Goal: Task Accomplishment & Management: Use online tool/utility

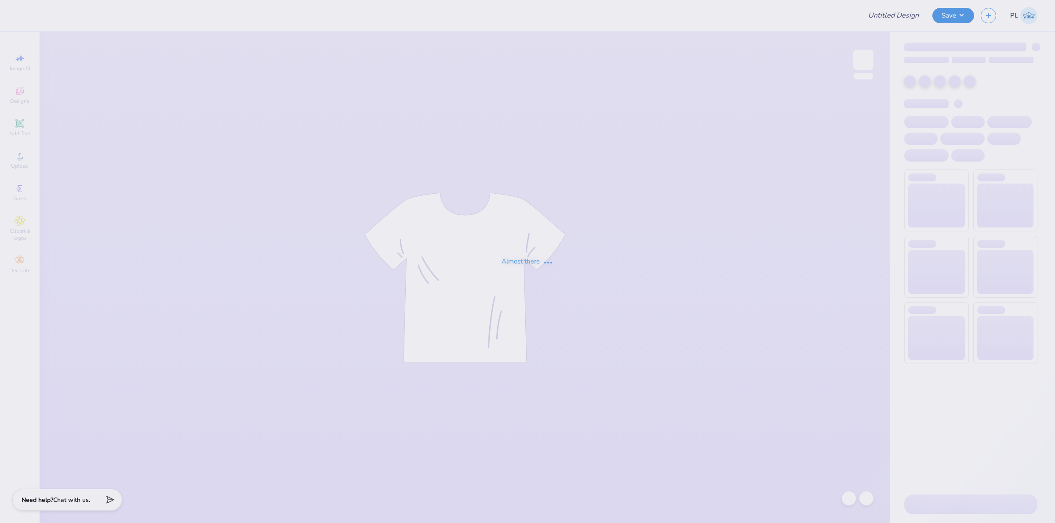
type input "UL SOM - 2025 Drop"
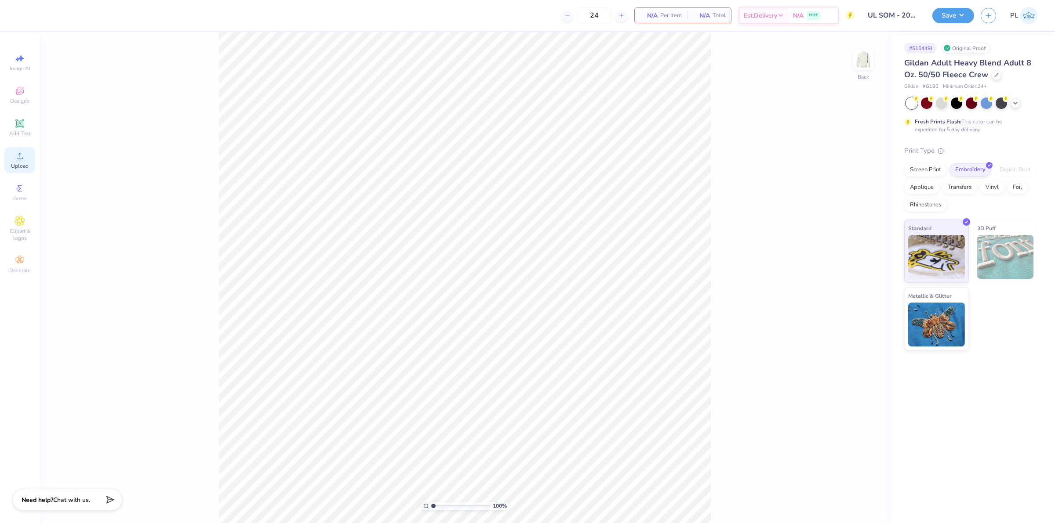
click at [23, 152] on icon at bounding box center [20, 156] width 11 height 11
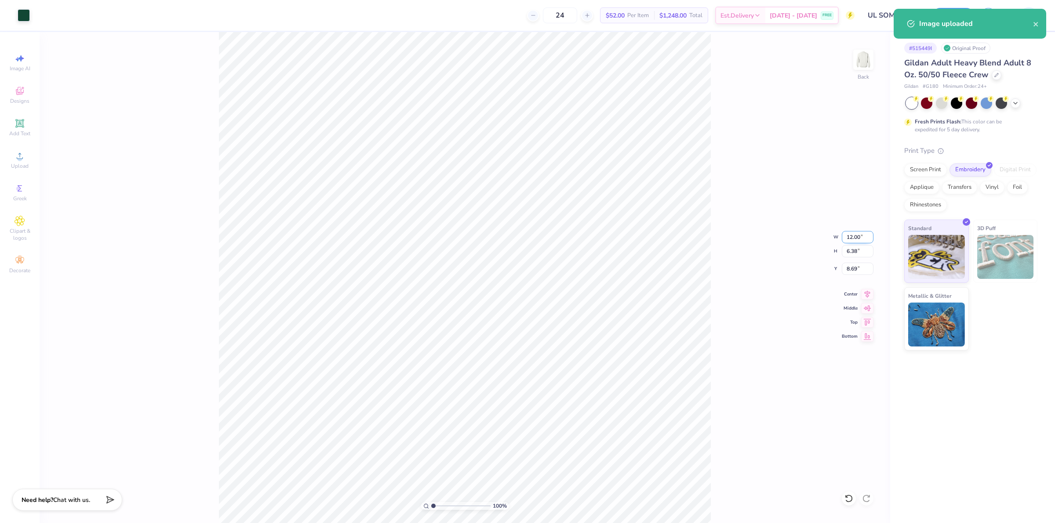
drag, startPoint x: 846, startPoint y: 239, endPoint x: 861, endPoint y: 236, distance: 15.7
click at [861, 236] on input "12.00" at bounding box center [857, 237] width 32 height 12
type input "10.00"
type input "5.32"
drag, startPoint x: 841, startPoint y: 273, endPoint x: 857, endPoint y: 271, distance: 15.5
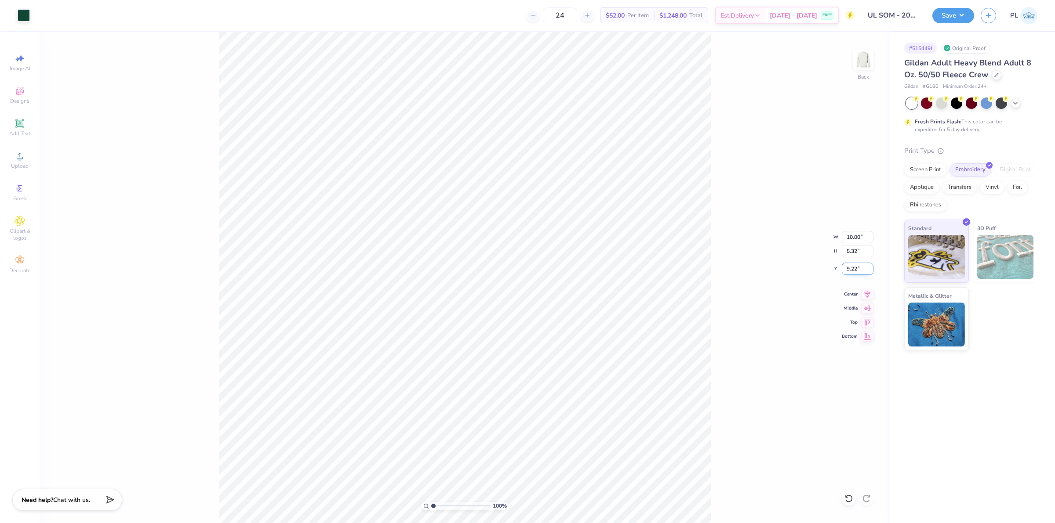
click at [857, 271] on input "9.22" at bounding box center [857, 269] width 32 height 12
type input "3.00"
click at [945, 11] on button "Save" at bounding box center [953, 14] width 42 height 15
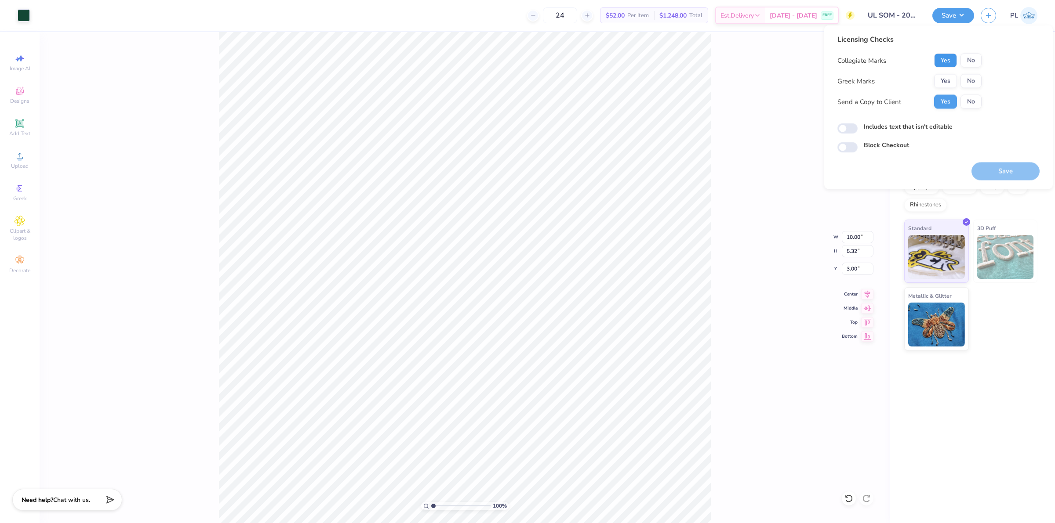
click at [946, 64] on button "Yes" at bounding box center [945, 61] width 23 height 14
click at [968, 80] on button "No" at bounding box center [970, 81] width 21 height 14
click at [935, 126] on label "Includes text that isn't editable" at bounding box center [907, 126] width 89 height 9
click at [857, 126] on input "Includes text that isn't editable" at bounding box center [847, 128] width 20 height 11
checkbox input "true"
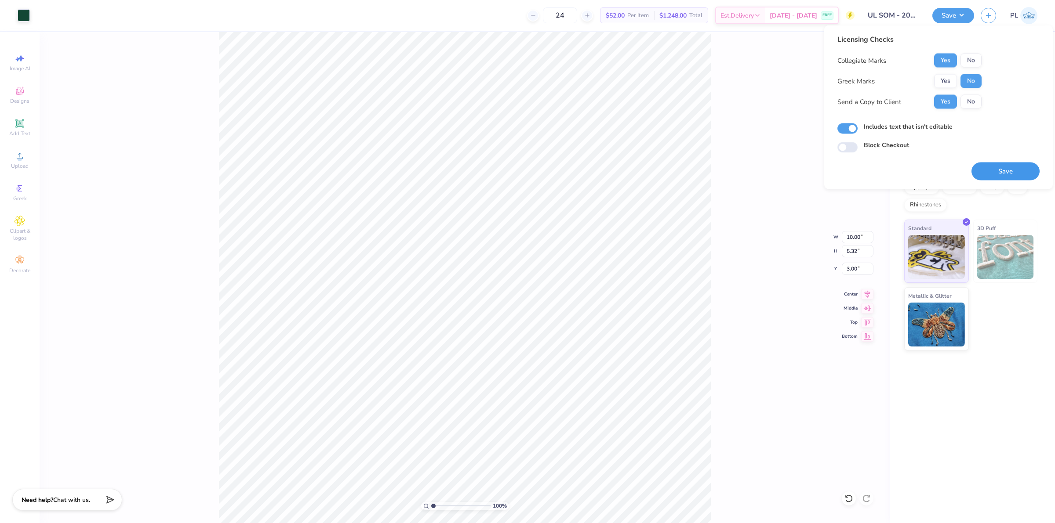
click at [1011, 169] on button "Save" at bounding box center [1005, 172] width 68 height 18
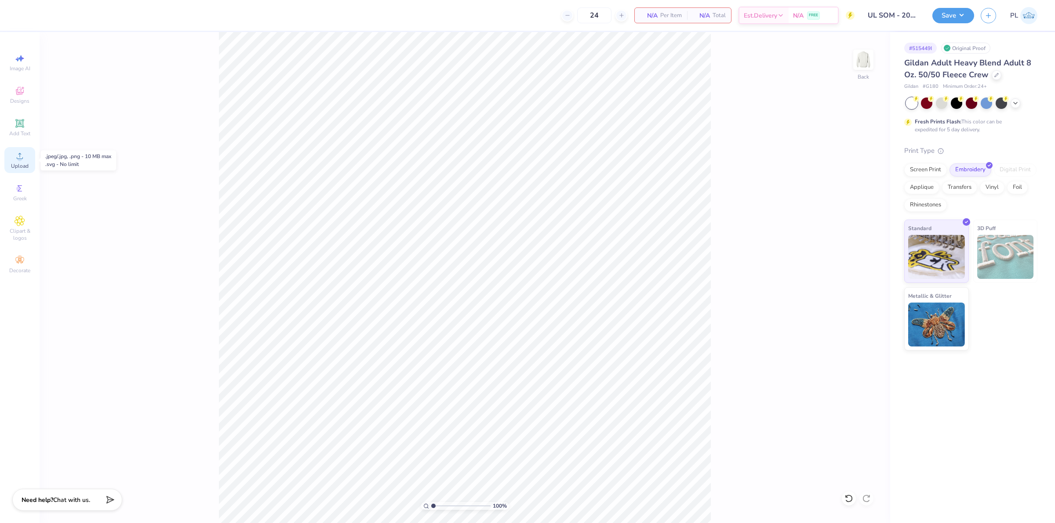
click at [21, 155] on icon at bounding box center [20, 156] width 11 height 11
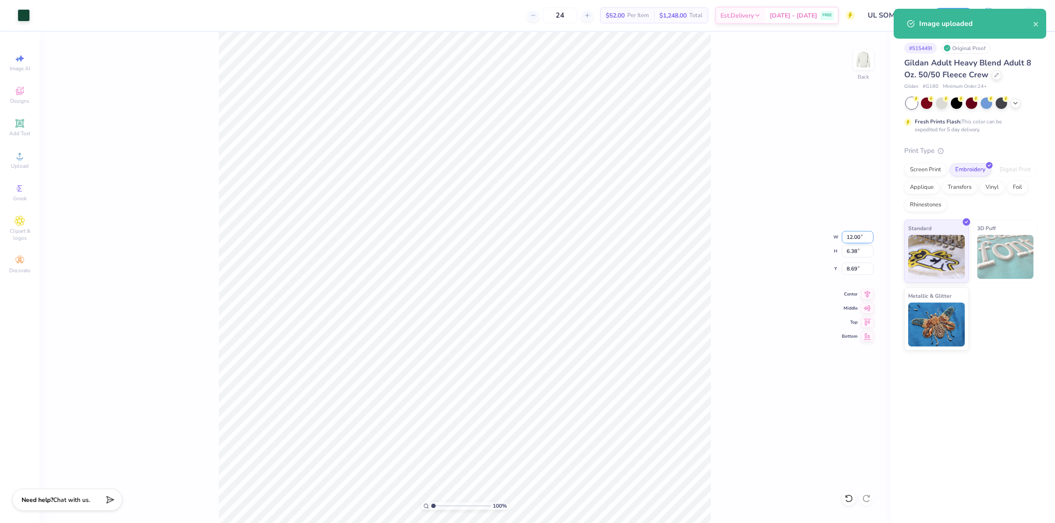
drag, startPoint x: 845, startPoint y: 236, endPoint x: 870, endPoint y: 233, distance: 25.2
click at [861, 233] on input "12.00" at bounding box center [857, 237] width 32 height 12
type input "10.00"
type input "5.32"
drag, startPoint x: 841, startPoint y: 271, endPoint x: 859, endPoint y: 269, distance: 18.1
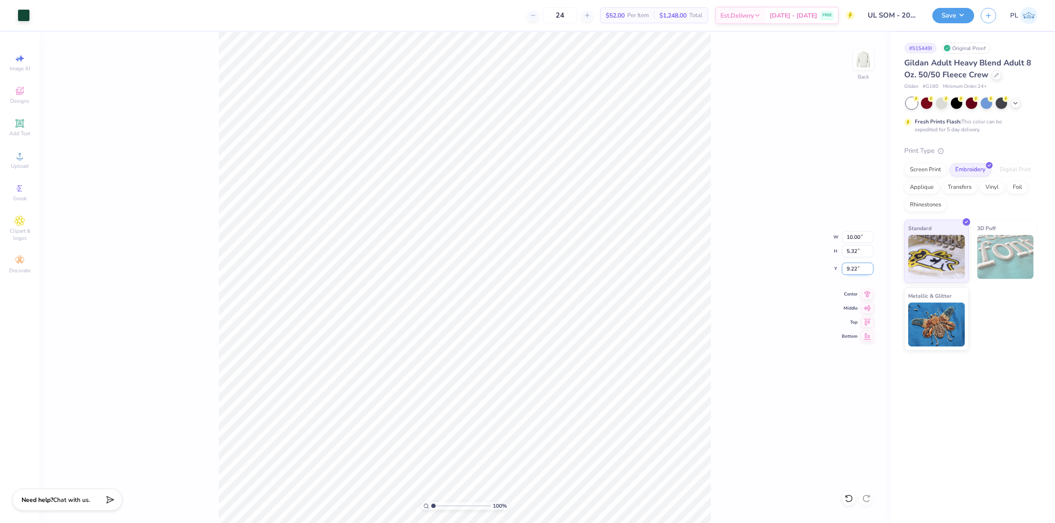
click at [859, 269] on input "9.22" at bounding box center [857, 269] width 32 height 12
type input "3.00"
click at [939, 19] on button "Save" at bounding box center [953, 14] width 42 height 15
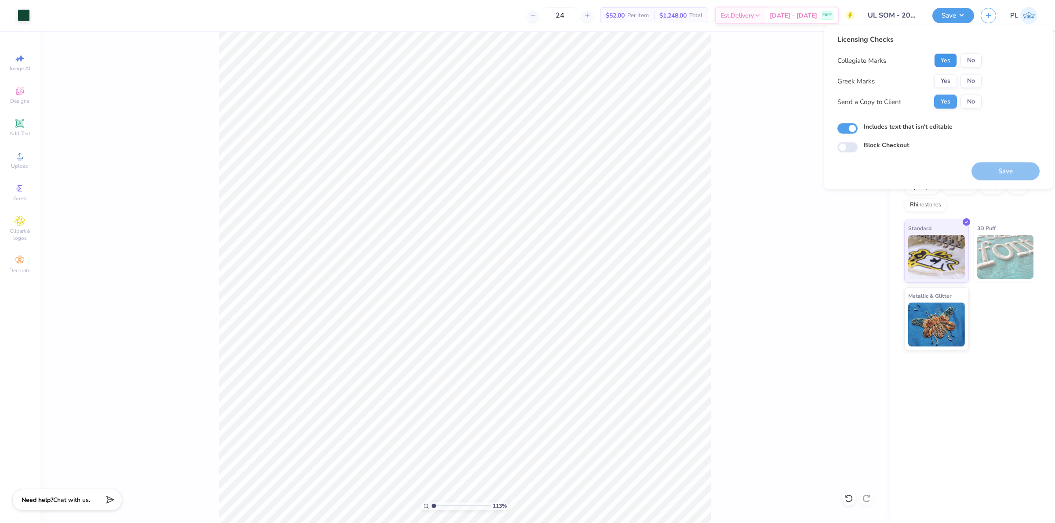
click at [953, 66] on button "Yes" at bounding box center [945, 61] width 23 height 14
click at [966, 80] on button "No" at bounding box center [970, 81] width 21 height 14
click at [996, 174] on button "Save" at bounding box center [1005, 172] width 68 height 18
type input "1.13321932219944"
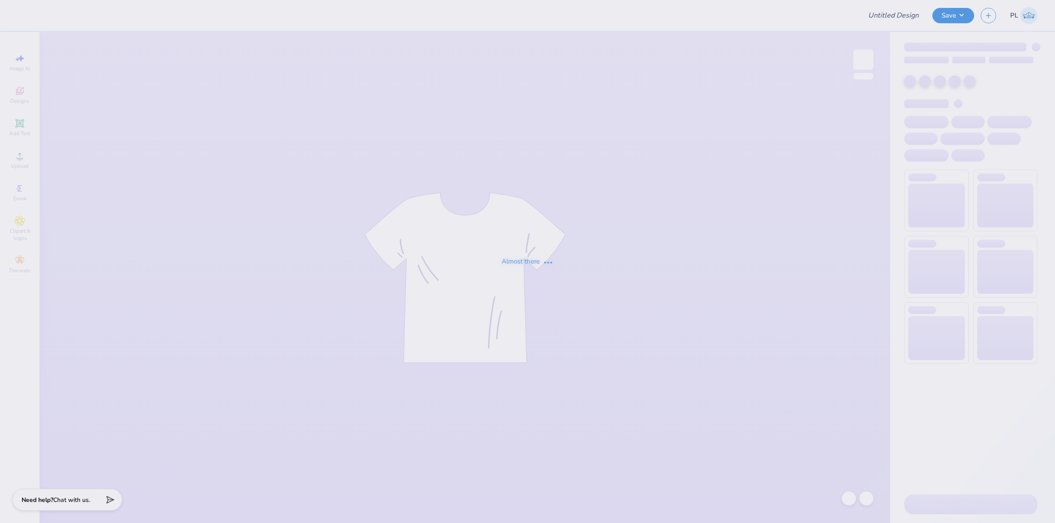
type input "UL SOM - 2025 Drop"
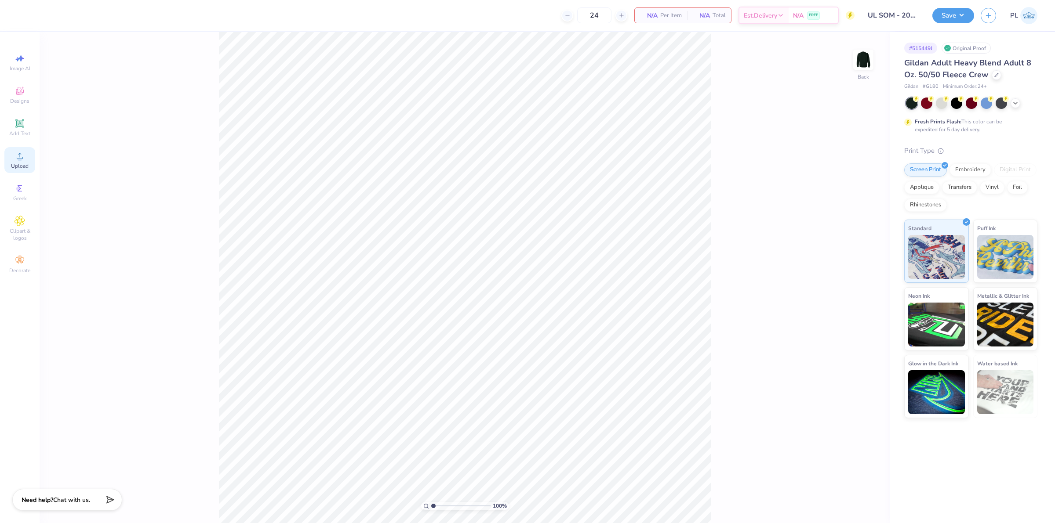
click at [18, 157] on circle at bounding box center [19, 158] width 5 height 5
click at [974, 170] on div "Embroidery" at bounding box center [970, 168] width 42 height 13
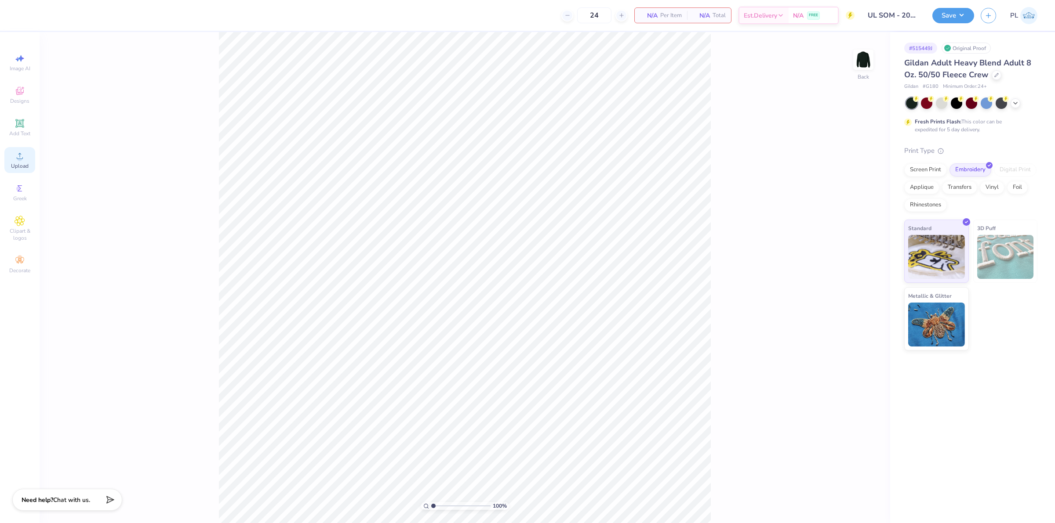
click at [25, 159] on div "Upload" at bounding box center [19, 160] width 31 height 26
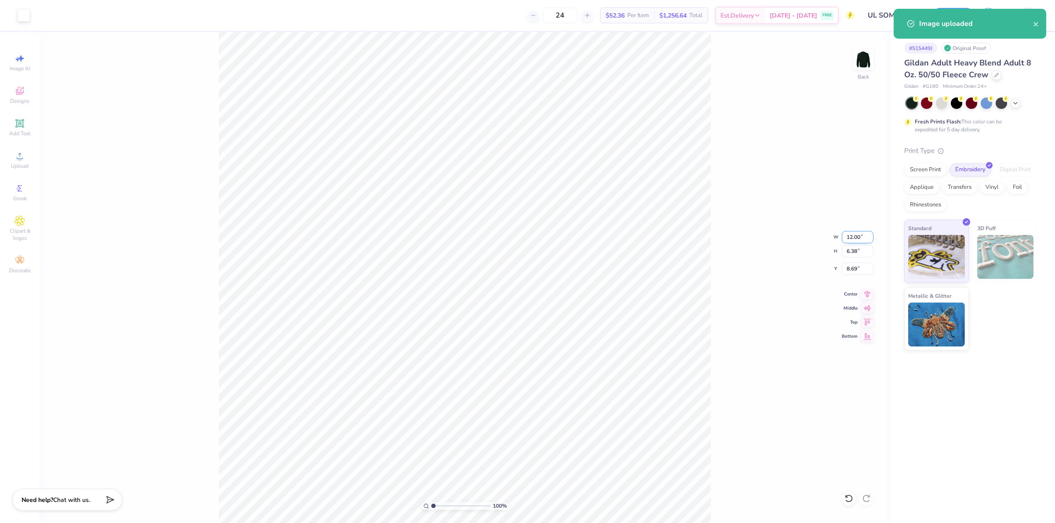
drag, startPoint x: 847, startPoint y: 240, endPoint x: 860, endPoint y: 237, distance: 13.5
click at [860, 237] on input "12.00" at bounding box center [857, 237] width 32 height 12
type input "10.00"
type input "5.32"
drag, startPoint x: 845, startPoint y: 268, endPoint x: 862, endPoint y: 269, distance: 16.7
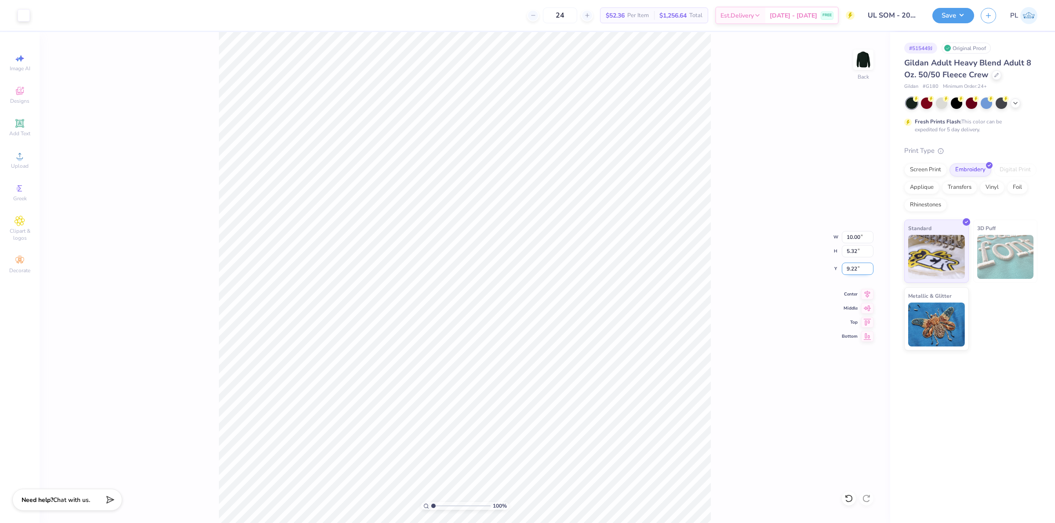
click at [862, 269] on input "9.22" at bounding box center [857, 269] width 32 height 12
type input "3.00"
click at [960, 18] on button "Save" at bounding box center [953, 14] width 42 height 15
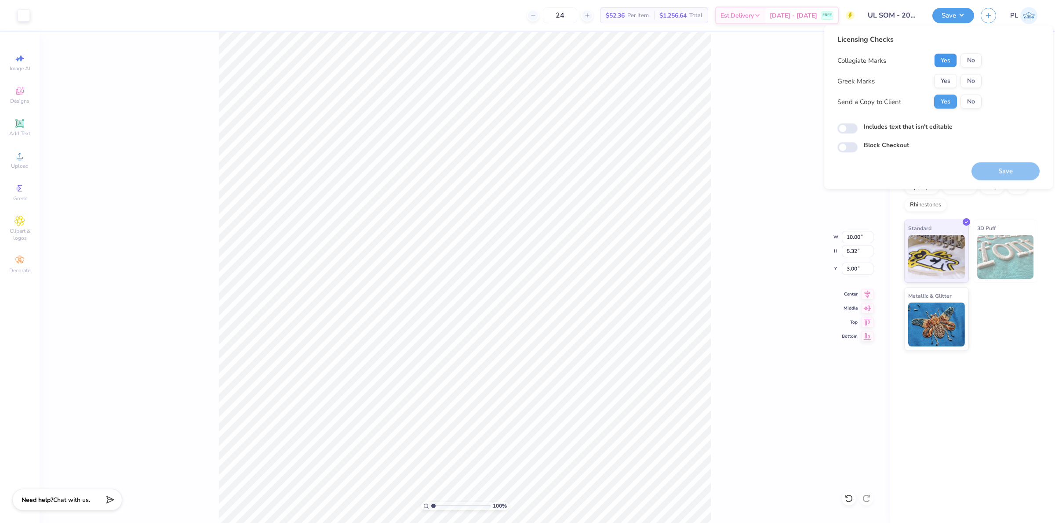
click at [939, 61] on button "Yes" at bounding box center [945, 61] width 23 height 14
click at [967, 80] on button "No" at bounding box center [970, 81] width 21 height 14
click at [906, 127] on label "Includes text that isn't editable" at bounding box center [907, 126] width 89 height 9
click at [857, 127] on input "Includes text that isn't editable" at bounding box center [847, 128] width 20 height 11
checkbox input "true"
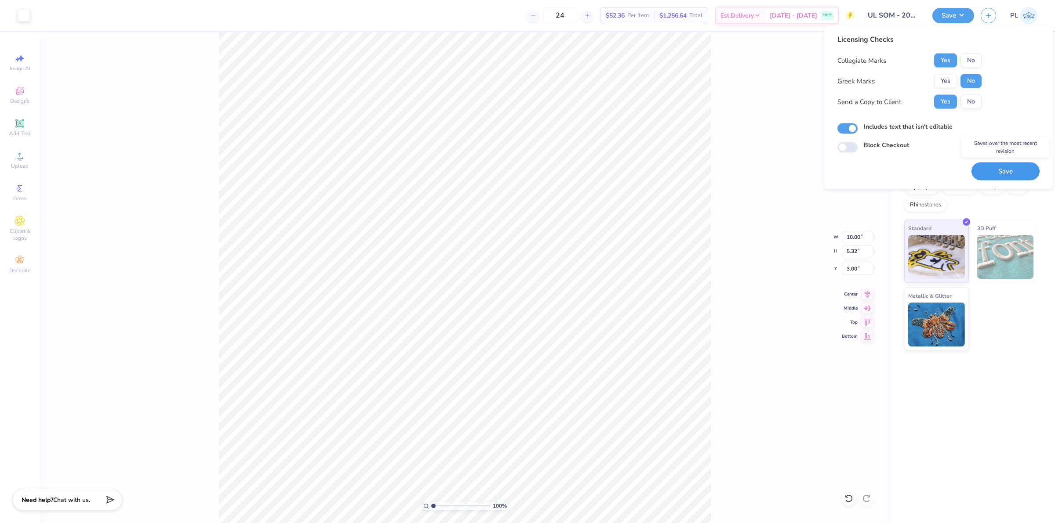
click at [983, 166] on button "Save" at bounding box center [1005, 172] width 68 height 18
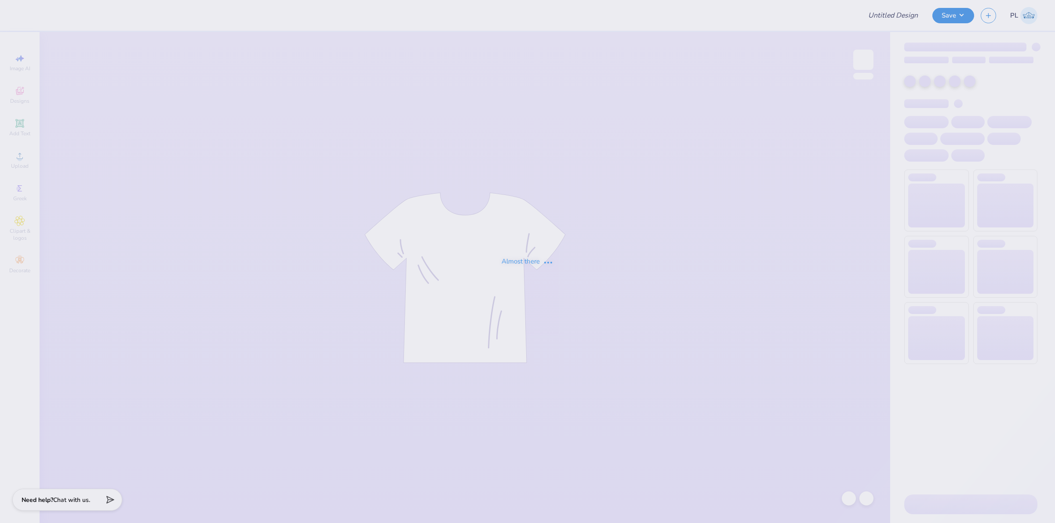
type input "UL SOM - 2025 Drop"
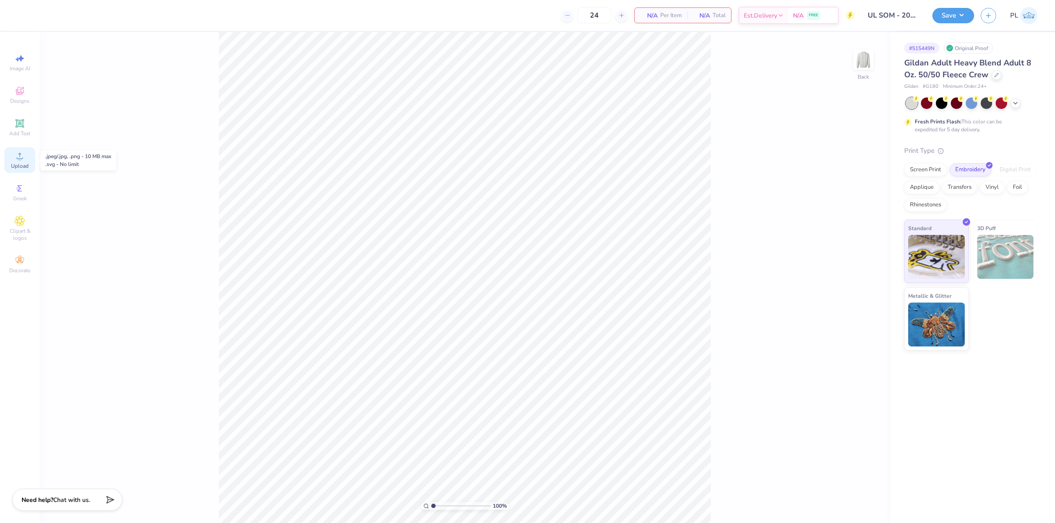
click at [15, 154] on icon at bounding box center [20, 156] width 11 height 11
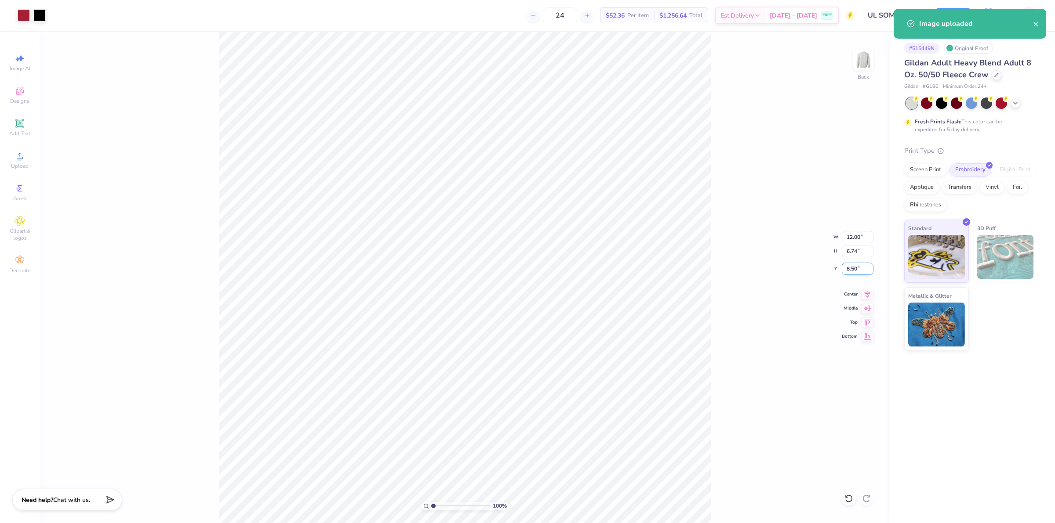
drag, startPoint x: 846, startPoint y: 267, endPoint x: 859, endPoint y: 266, distance: 13.2
click at [859, 266] on input "8.50" at bounding box center [857, 269] width 32 height 12
type input "3.00"
click at [965, 14] on button "Save" at bounding box center [953, 14] width 42 height 15
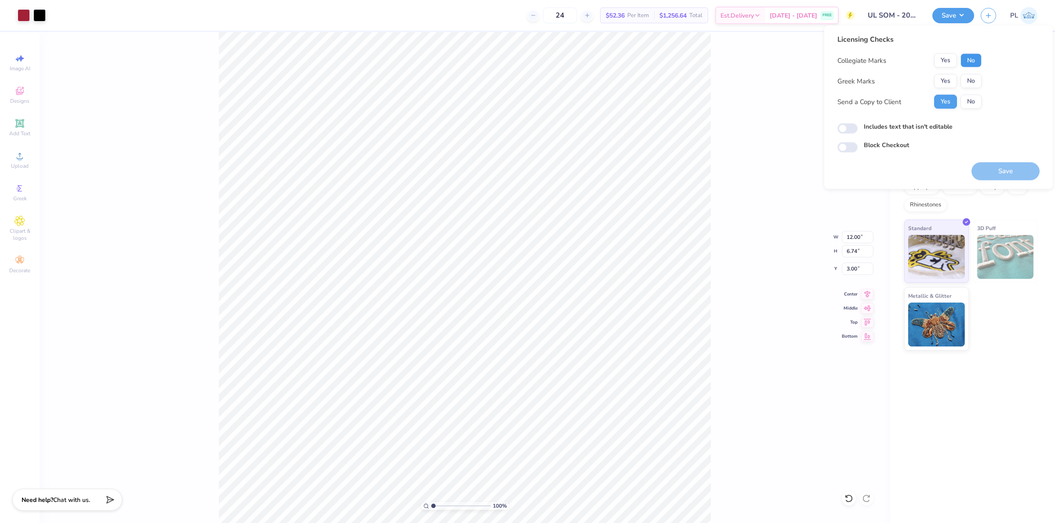
click at [963, 64] on button "No" at bounding box center [970, 61] width 21 height 14
click at [948, 60] on button "Yes" at bounding box center [945, 61] width 23 height 14
click at [974, 79] on button "No" at bounding box center [970, 81] width 21 height 14
click at [881, 125] on label "Includes text that isn't editable" at bounding box center [907, 126] width 89 height 9
click at [857, 125] on input "Includes text that isn't editable" at bounding box center [847, 128] width 20 height 11
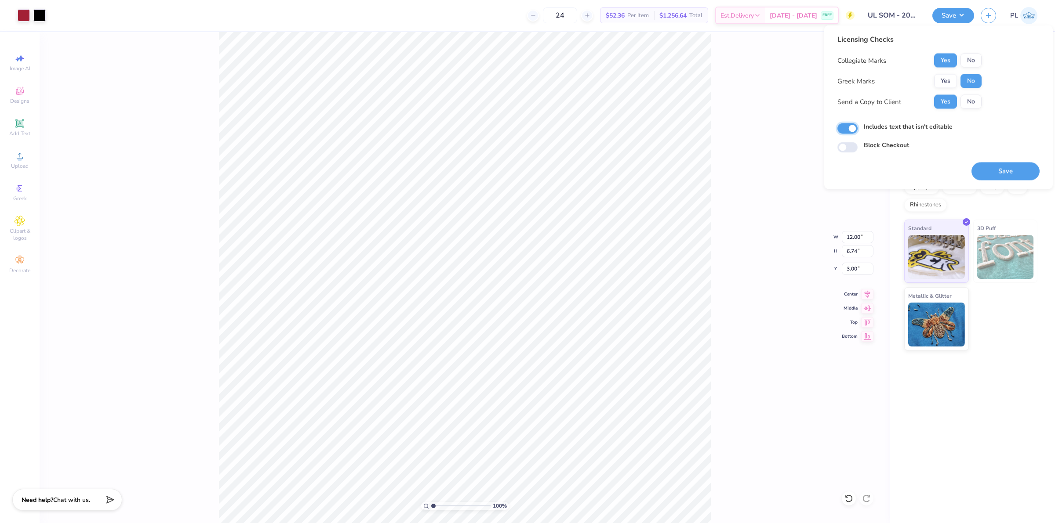
checkbox input "true"
click at [1017, 178] on button "Save" at bounding box center [1005, 172] width 68 height 18
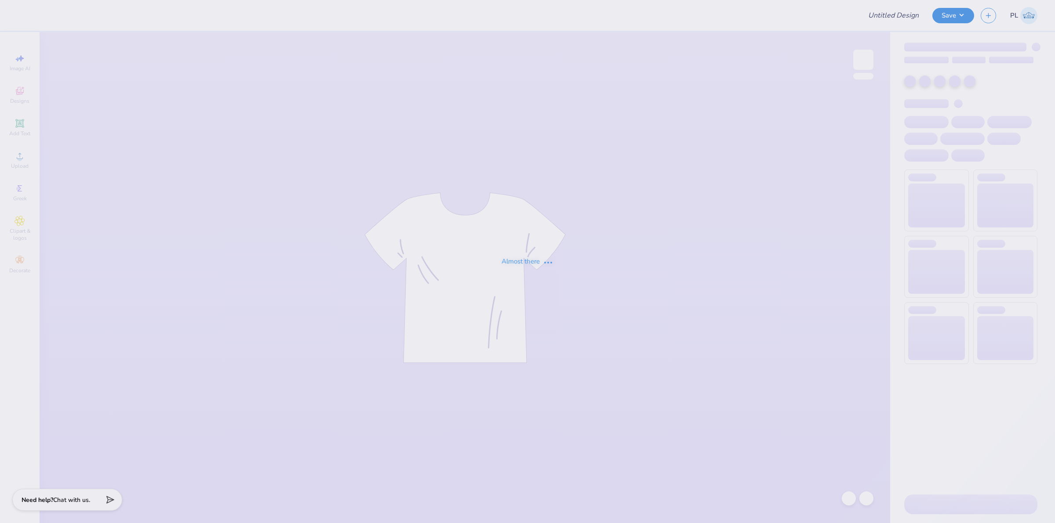
type input "UL SOM - 2025 Drop"
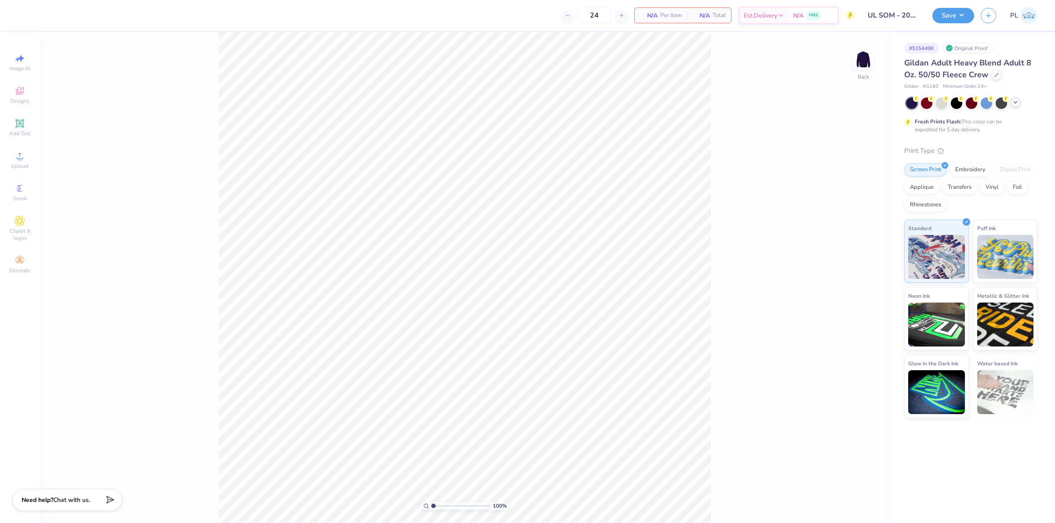
click at [1013, 100] on icon at bounding box center [1014, 102] width 7 height 7
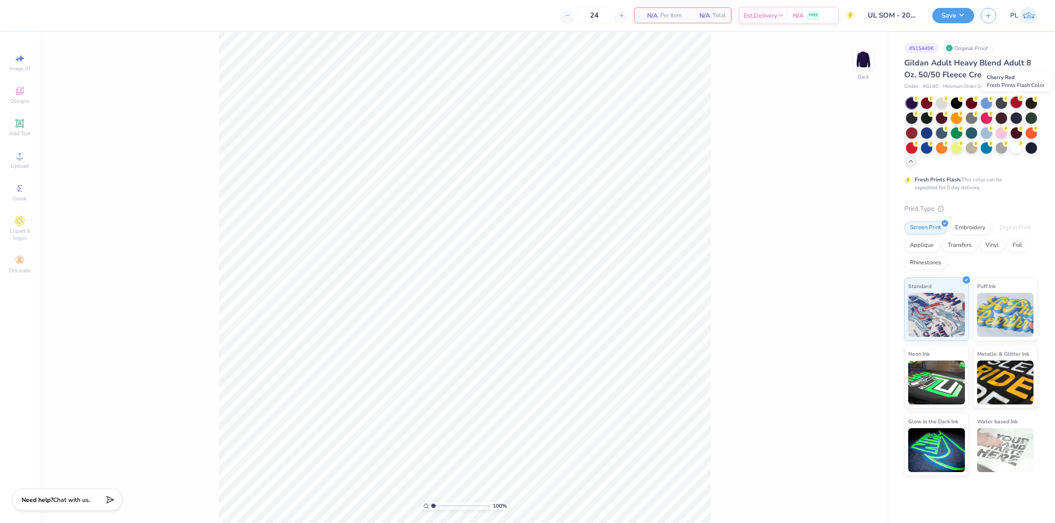
click at [1018, 100] on icon at bounding box center [1020, 98] width 6 height 6
click at [8, 165] on div "Upload" at bounding box center [19, 160] width 31 height 26
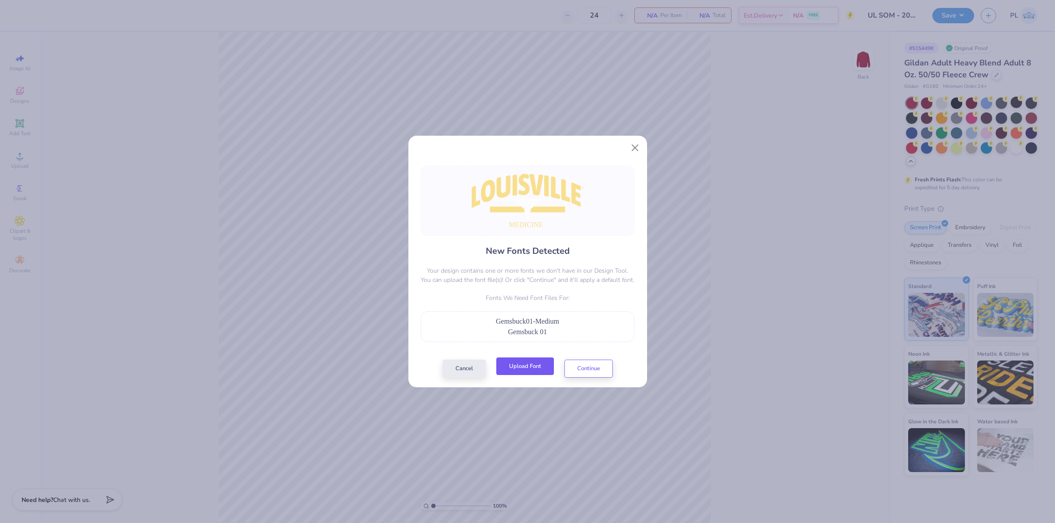
click at [528, 367] on button "Upload Font" at bounding box center [525, 367] width 58 height 18
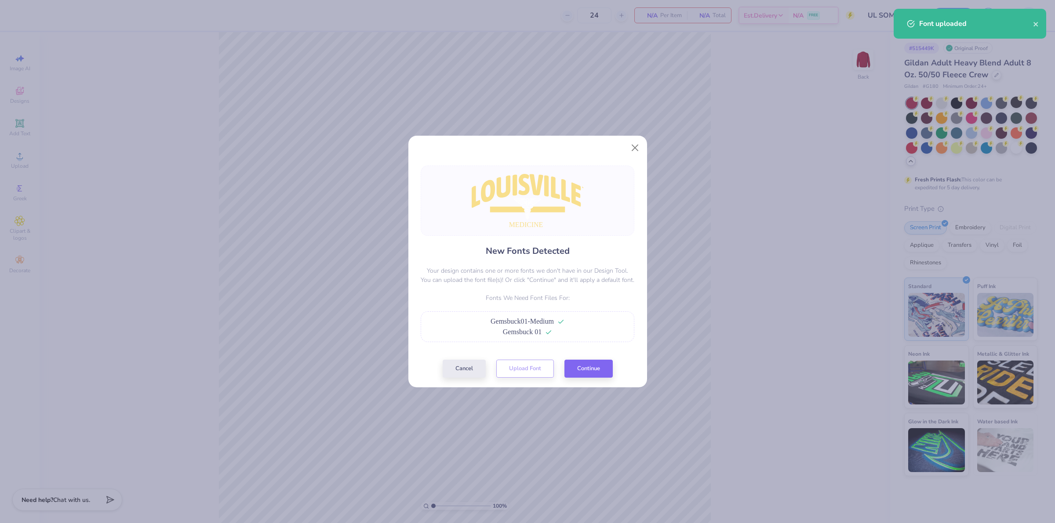
click at [617, 359] on div "New Fonts Detected Your design contains one or more fonts we don't have in our …" at bounding box center [527, 272] width 219 height 212
click at [602, 367] on button "Continue" at bounding box center [588, 367] width 48 height 18
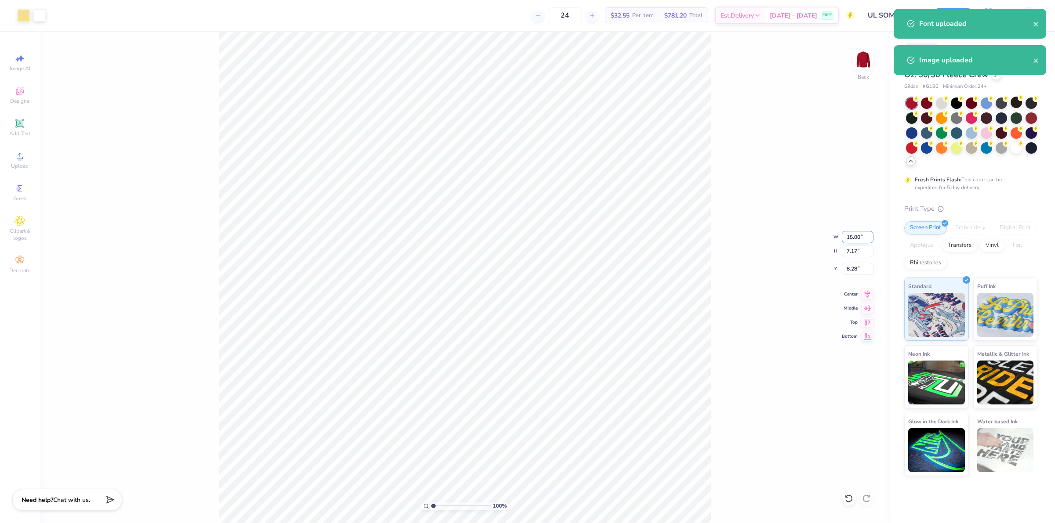
drag, startPoint x: 842, startPoint y: 232, endPoint x: 862, endPoint y: 233, distance: 19.8
click at [862, 233] on input "15.00" at bounding box center [857, 237] width 32 height 12
type input "12.00"
type input "5.74"
type input "9.00"
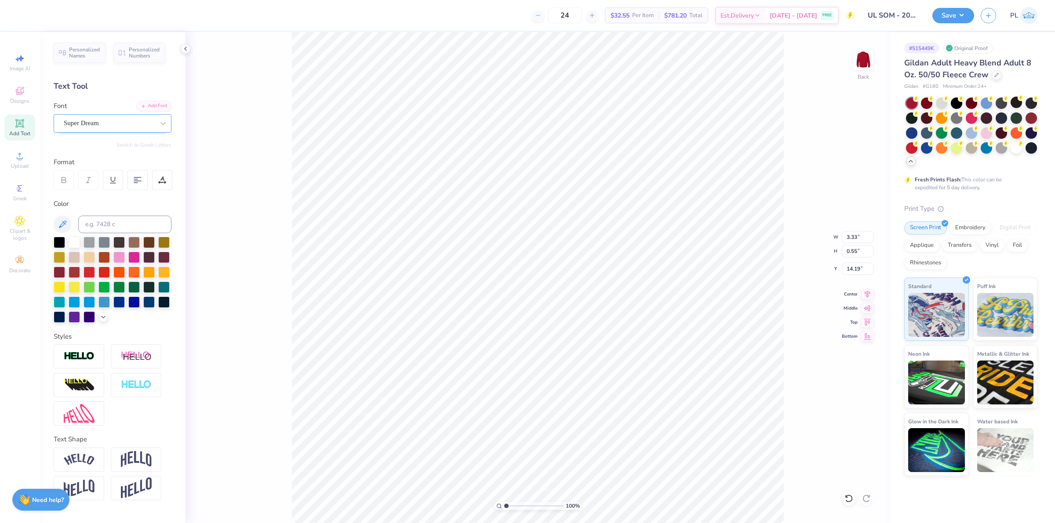
click at [111, 120] on div "Super Dream" at bounding box center [109, 123] width 92 height 14
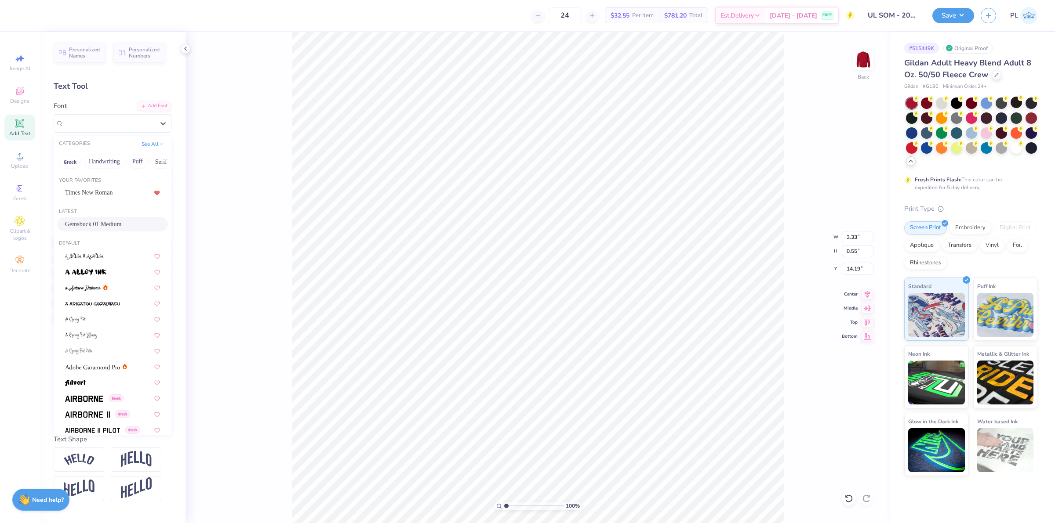
click at [121, 225] on span "Gemsbuck 01 Medium" at bounding box center [93, 224] width 56 height 9
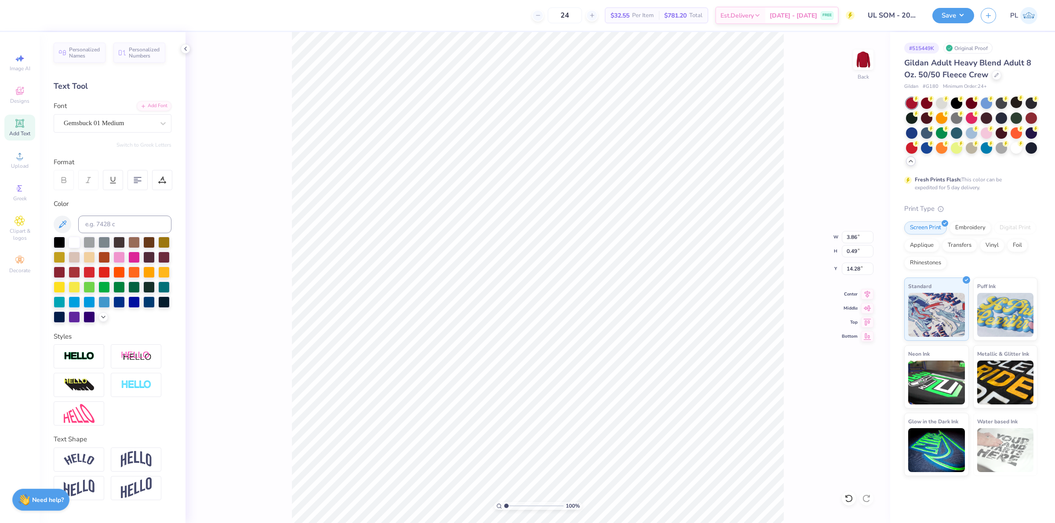
type input "3.86"
type input "0.49"
type input "14.28"
type input "12.00"
type input "4.95"
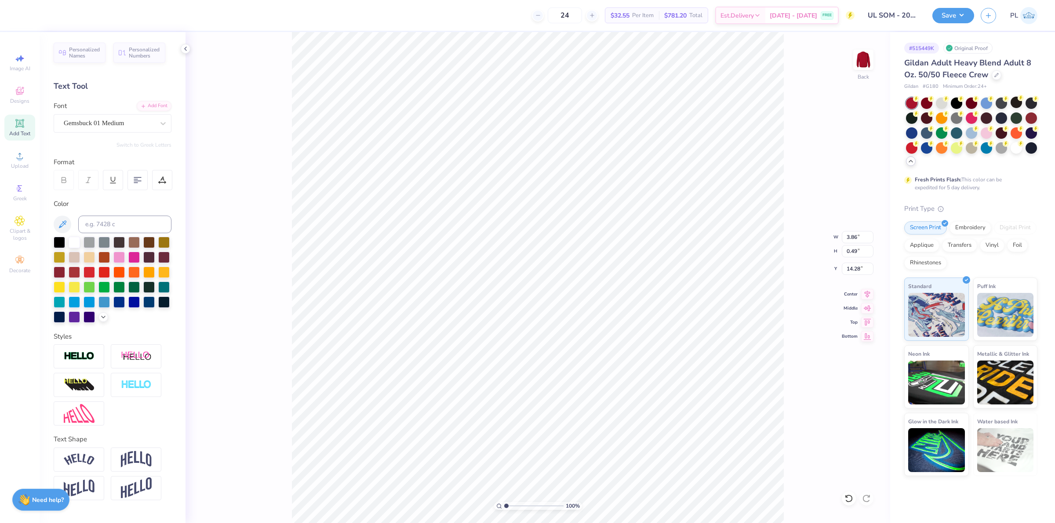
type input "9.00"
drag, startPoint x: 844, startPoint y: 270, endPoint x: 860, endPoint y: 269, distance: 16.3
click at [860, 269] on input "9.00" at bounding box center [857, 269] width 32 height 12
type input "3.00"
drag, startPoint x: 845, startPoint y: 237, endPoint x: 863, endPoint y: 236, distance: 18.5
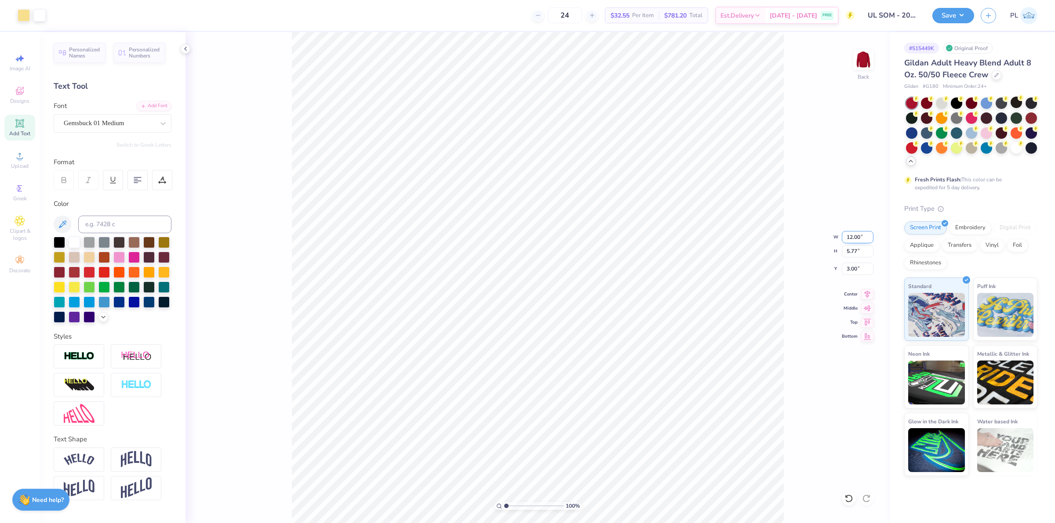
click at [863, 236] on input "12.00" at bounding box center [857, 237] width 32 height 12
type input "11.00"
type input "5.29"
type input "3.24"
drag, startPoint x: 846, startPoint y: 271, endPoint x: 859, endPoint y: 267, distance: 14.1
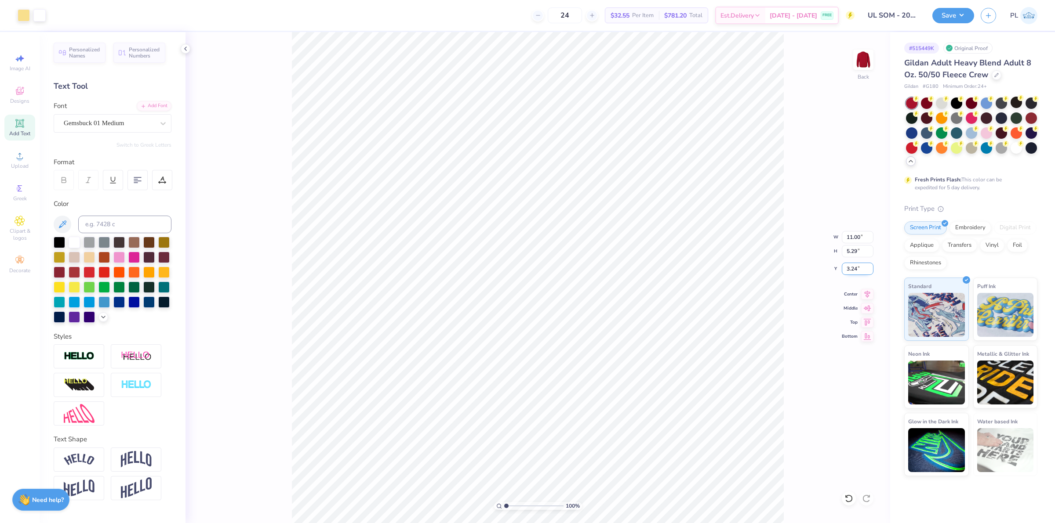
click at [859, 267] on input "3.24" at bounding box center [857, 269] width 32 height 12
type input "3.00"
click at [963, 8] on button "Save" at bounding box center [953, 14] width 42 height 15
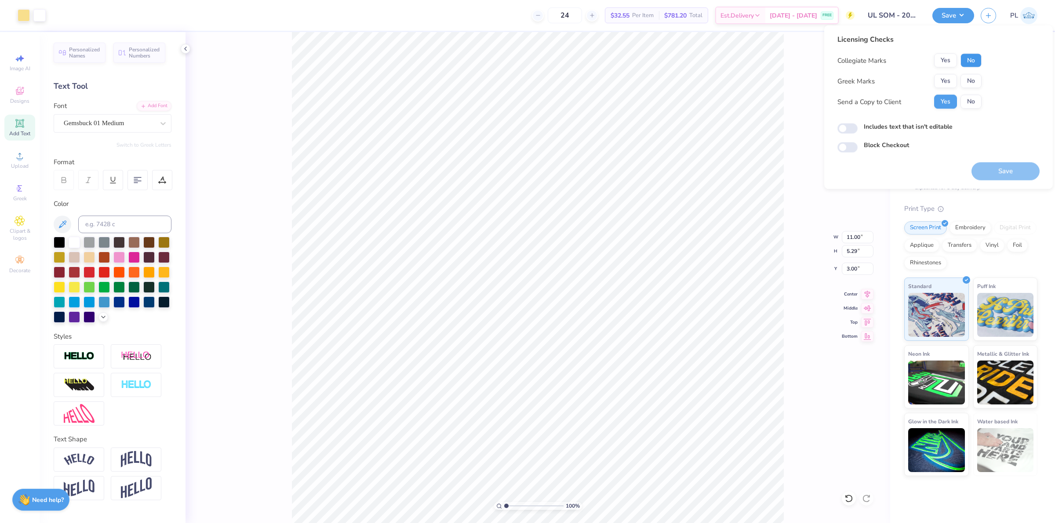
click at [969, 56] on button "No" at bounding box center [970, 61] width 21 height 14
click at [945, 82] on button "Yes" at bounding box center [945, 81] width 23 height 14
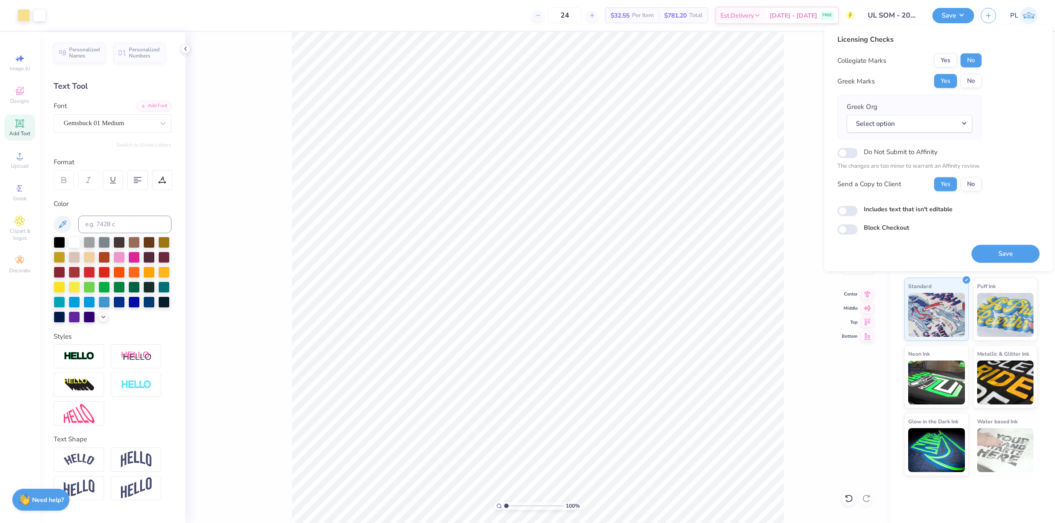
click at [945, 68] on div "Collegiate Marks Yes No Greek Marks Yes No Greek Org Select option Do Not Submi…" at bounding box center [909, 123] width 144 height 138
click at [945, 62] on button "Yes" at bounding box center [945, 61] width 23 height 14
click at [968, 77] on button "No" at bounding box center [970, 81] width 21 height 14
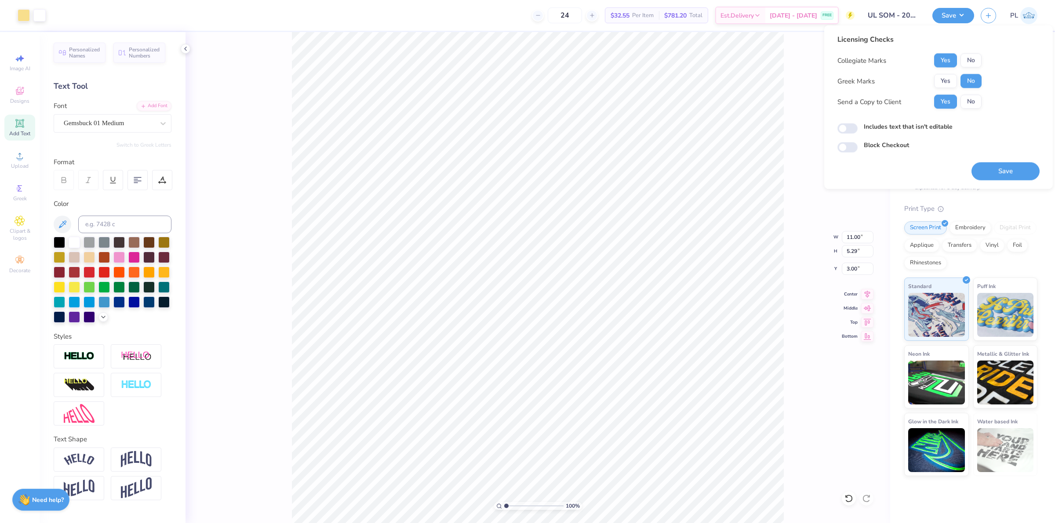
click at [888, 127] on label "Includes text that isn't editable" at bounding box center [907, 126] width 89 height 9
click at [857, 127] on input "Includes text that isn't editable" at bounding box center [847, 128] width 20 height 11
checkbox input "true"
click at [997, 168] on button "Save" at bounding box center [1005, 172] width 68 height 18
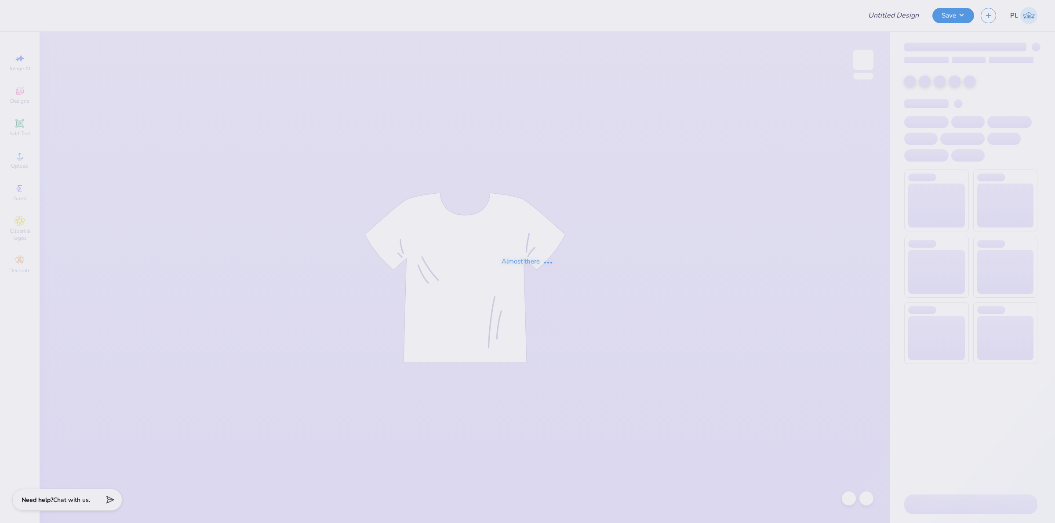
type input "UL SOM - 2025 Drop"
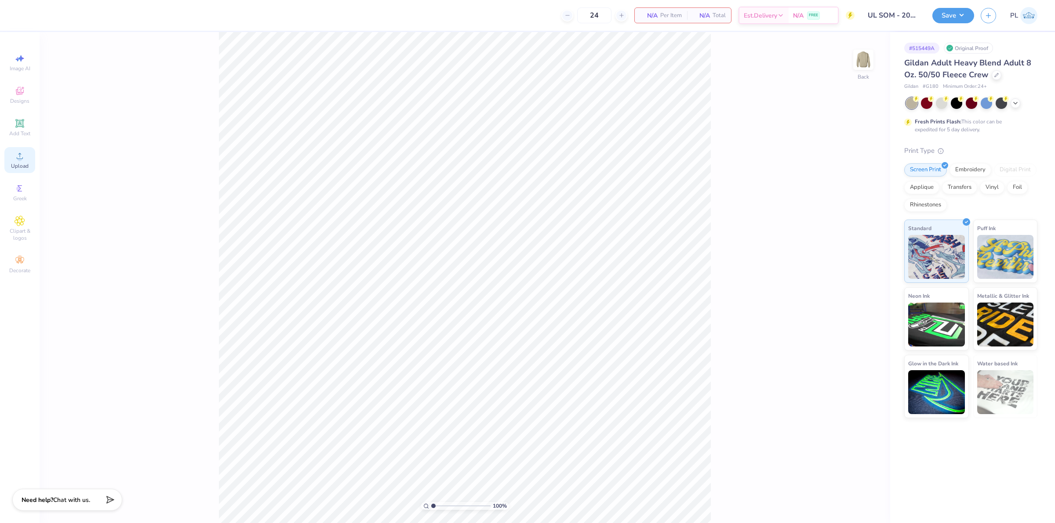
click at [8, 156] on div "Upload" at bounding box center [19, 160] width 31 height 26
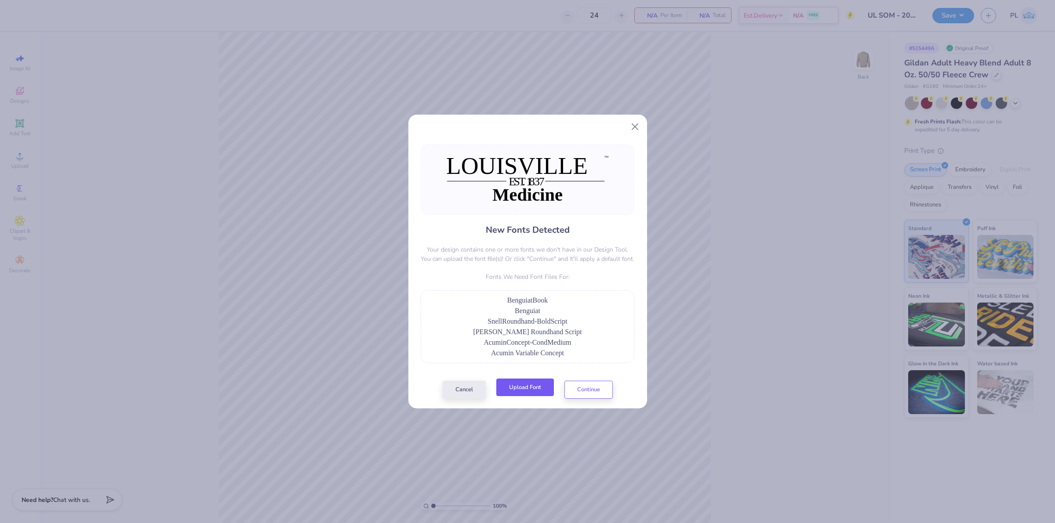
click at [528, 390] on button "Upload Font" at bounding box center [525, 388] width 58 height 18
click at [535, 385] on button "Upload Font" at bounding box center [525, 388] width 58 height 18
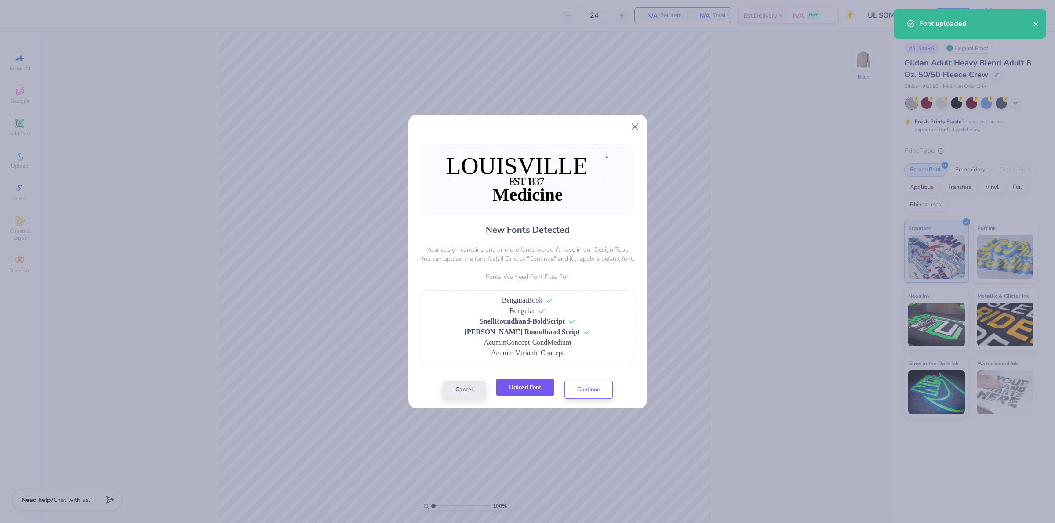
click at [526, 391] on button "Upload Font" at bounding box center [525, 388] width 58 height 18
click at [522, 383] on button "Upload Font" at bounding box center [525, 388] width 58 height 18
click at [604, 394] on button "Continue" at bounding box center [588, 388] width 48 height 18
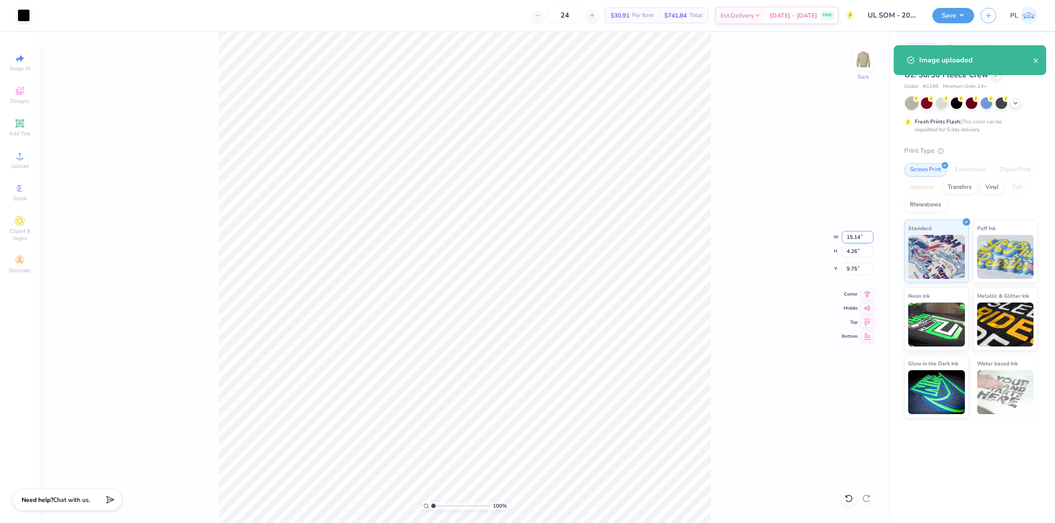
drag, startPoint x: 845, startPoint y: 236, endPoint x: 860, endPoint y: 235, distance: 15.9
click at [860, 235] on input "15.14" at bounding box center [857, 237] width 32 height 12
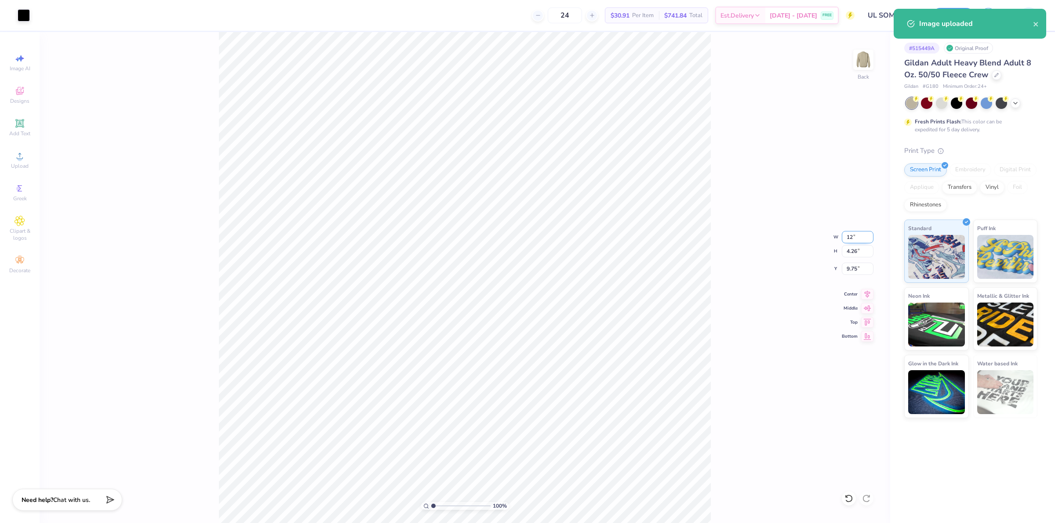
type input "12.00"
type input "3.37"
type input "10.19"
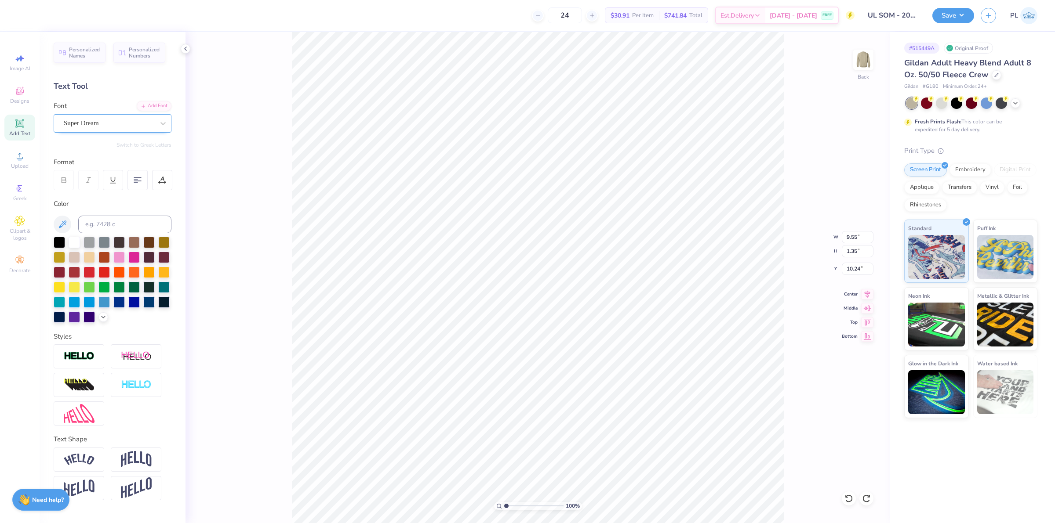
click at [116, 127] on div "Super Dream" at bounding box center [109, 123] width 92 height 14
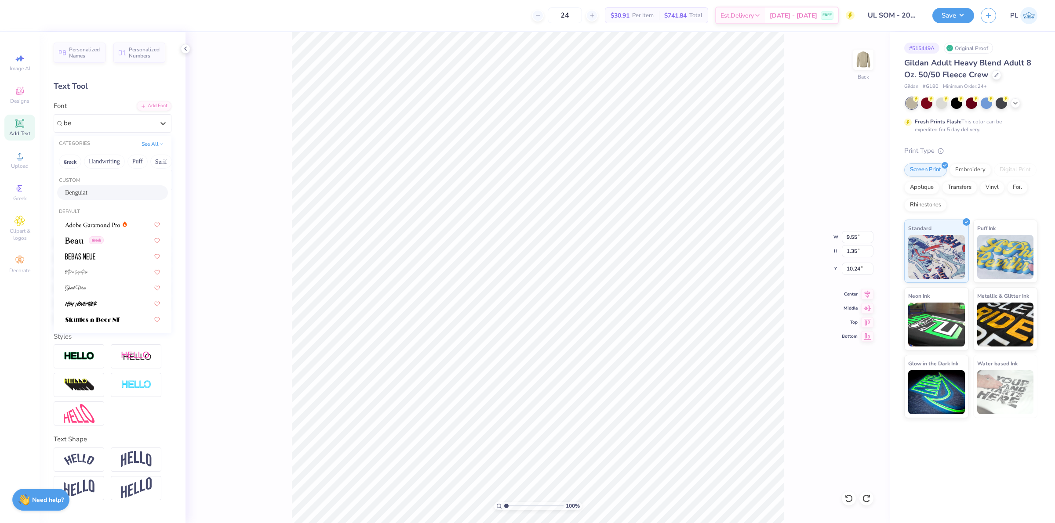
click at [108, 190] on div "Benguiat" at bounding box center [112, 192] width 95 height 9
type input "be"
type input "11.73"
type input "1.43"
type input "10.33"
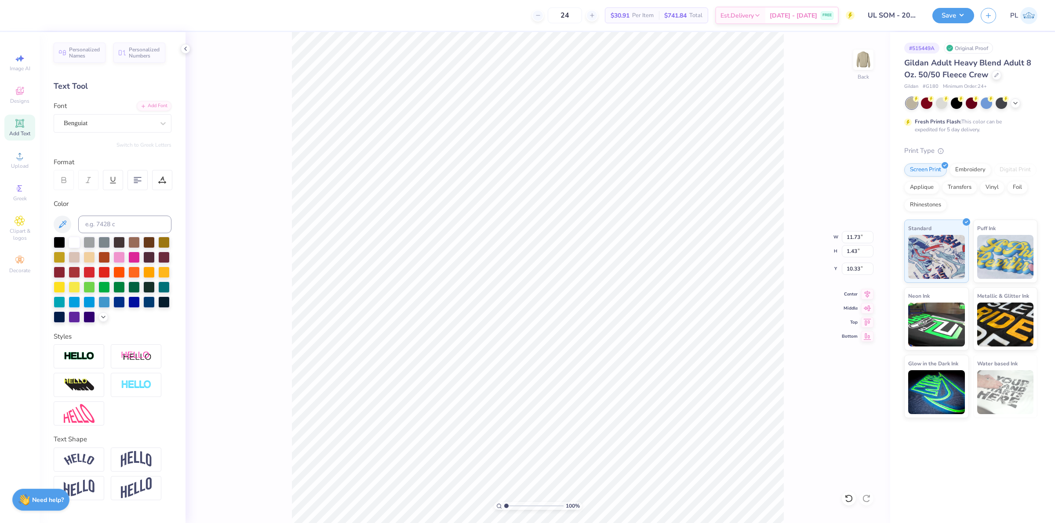
type input "5.27"
type input "0.97"
type input "12.60"
click at [93, 124] on div "Super Dream" at bounding box center [109, 123] width 92 height 14
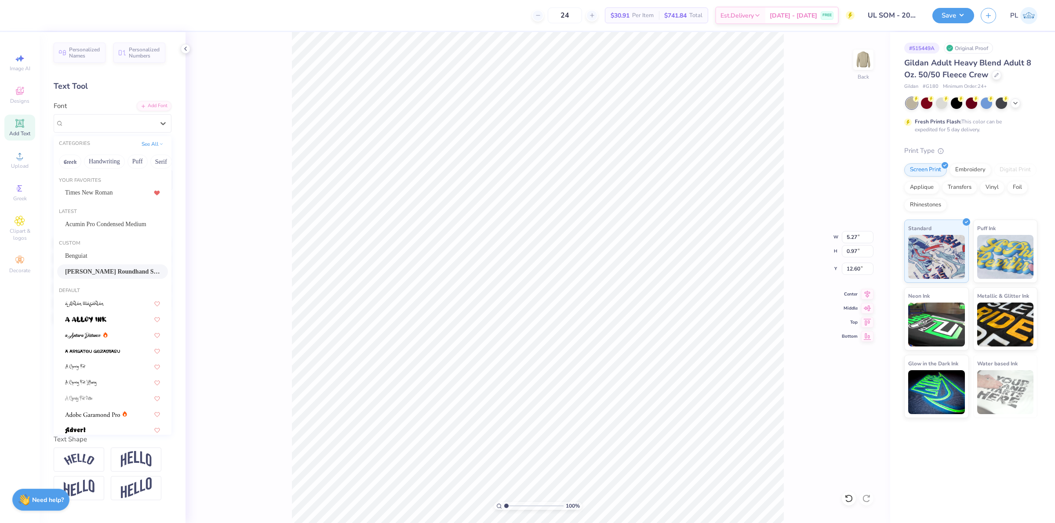
click at [110, 266] on div "[PERSON_NAME] Roundhand Script" at bounding box center [112, 272] width 111 height 15
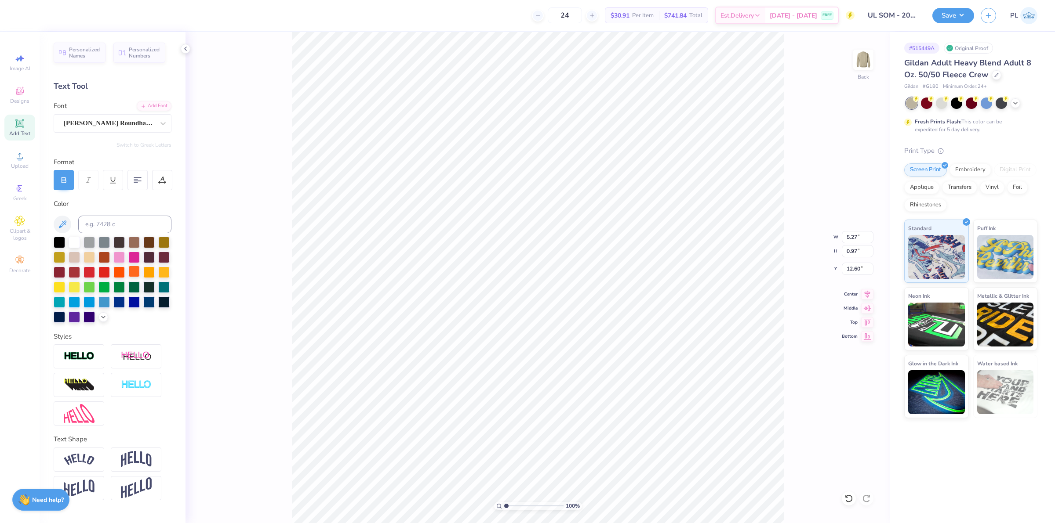
type input "5.29"
type input "0.99"
type input "12.67"
click at [82, 355] on img at bounding box center [79, 357] width 31 height 10
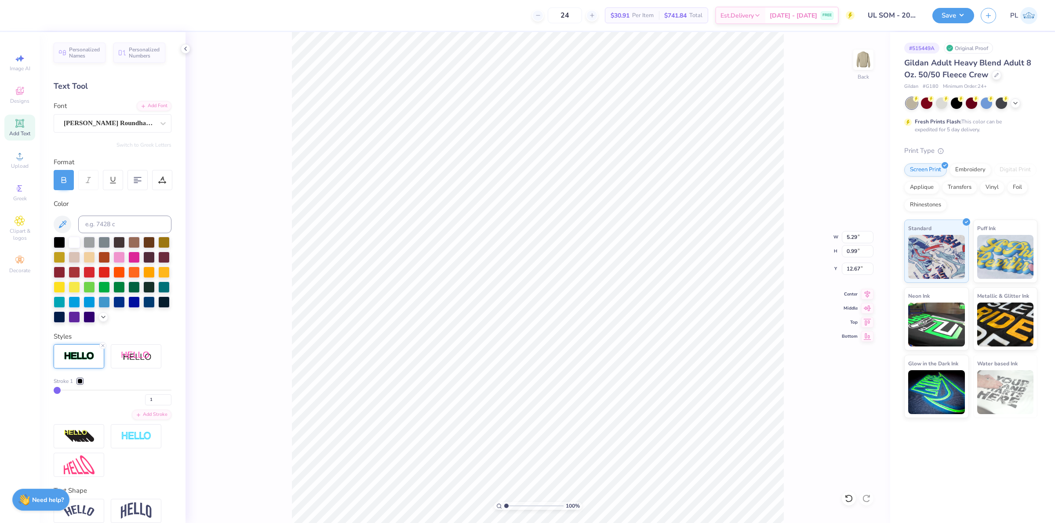
type input "5.30"
type input "1.01"
type input "12.66"
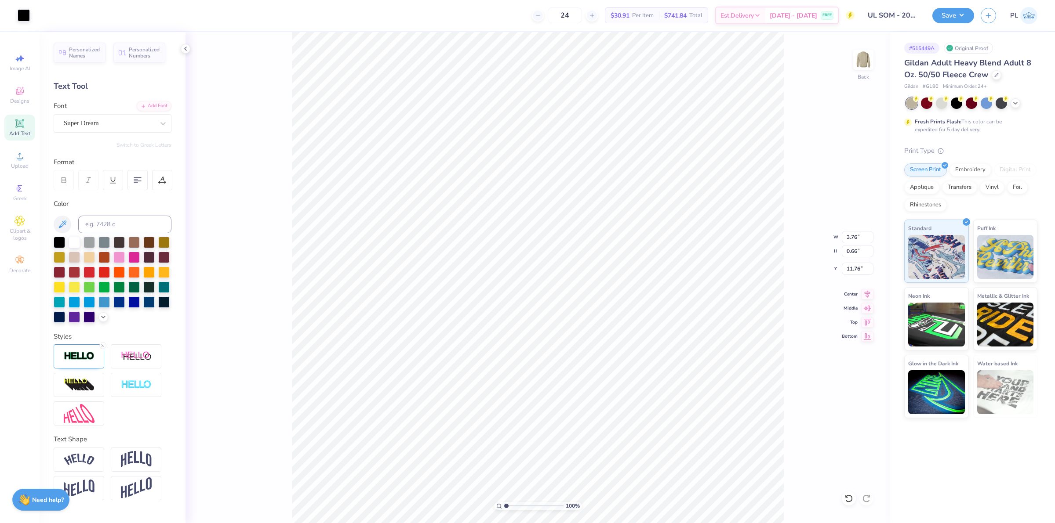
type input "0.64"
type input "11.83"
click at [92, 123] on div "Super Dream" at bounding box center [109, 123] width 92 height 14
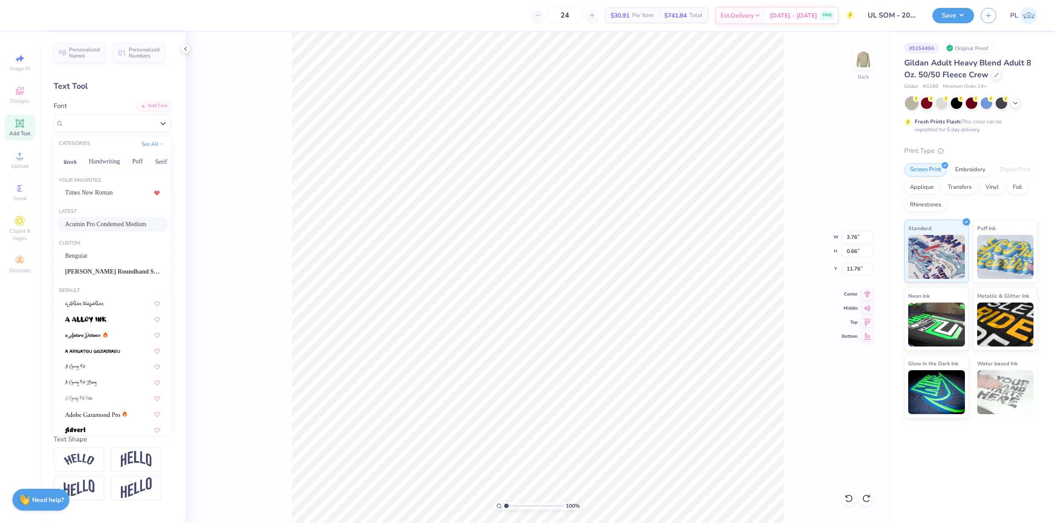
click at [132, 220] on span "Acumin Pro Condensed Medium" at bounding box center [105, 224] width 81 height 9
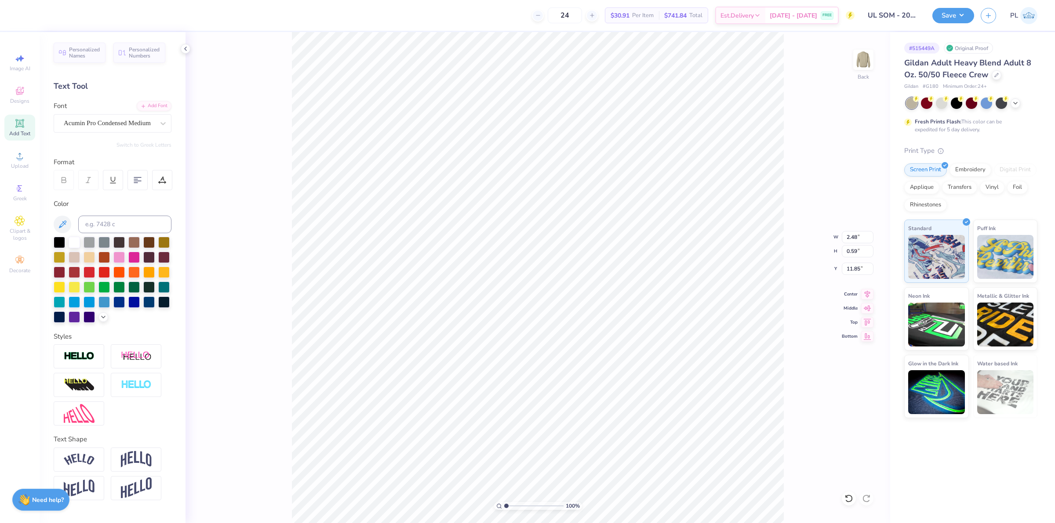
type input "2.48"
type input "0.59"
type input "11.85"
click at [87, 128] on div at bounding box center [109, 123] width 91 height 12
click at [103, 192] on div "Benguiat" at bounding box center [112, 192] width 95 height 9
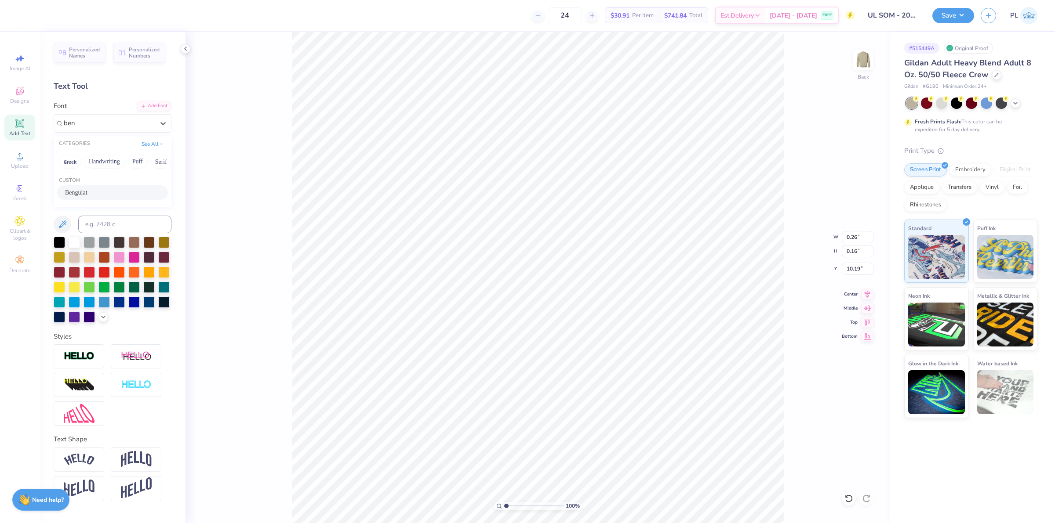
type input "ben"
type input "0.33"
type input "10.20"
type input "1.45526442499465"
click at [857, 269] on input "10.28" at bounding box center [857, 269] width 32 height 12
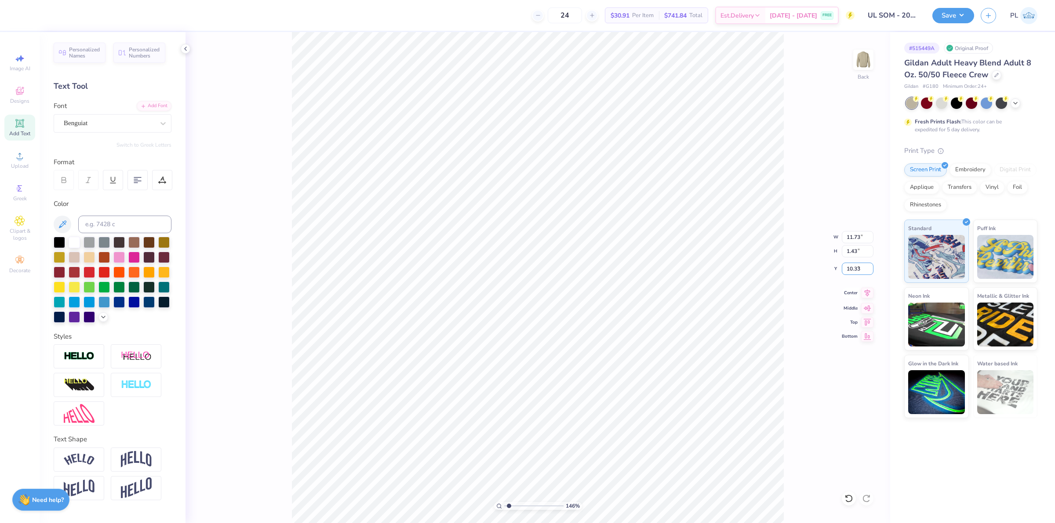
type input "10.33"
type input "10"
type input "12.11"
type input "7.78703377019338"
type input "10.33"
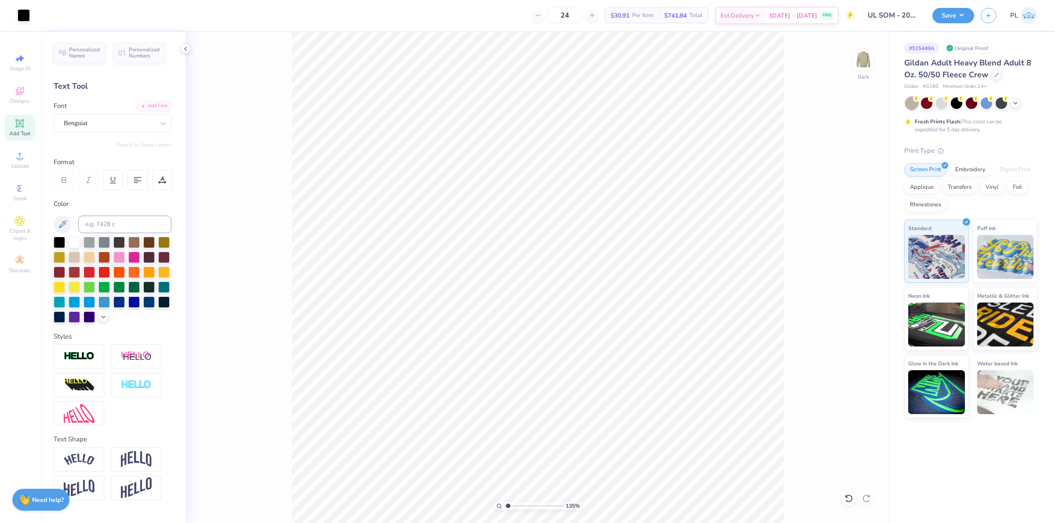
type input "1.35199929428787"
click at [857, 268] on input "10.33" at bounding box center [857, 269] width 32 height 12
type input "10.30"
type input "1.35199929428787"
drag, startPoint x: 859, startPoint y: 268, endPoint x: 854, endPoint y: 286, distance: 17.9
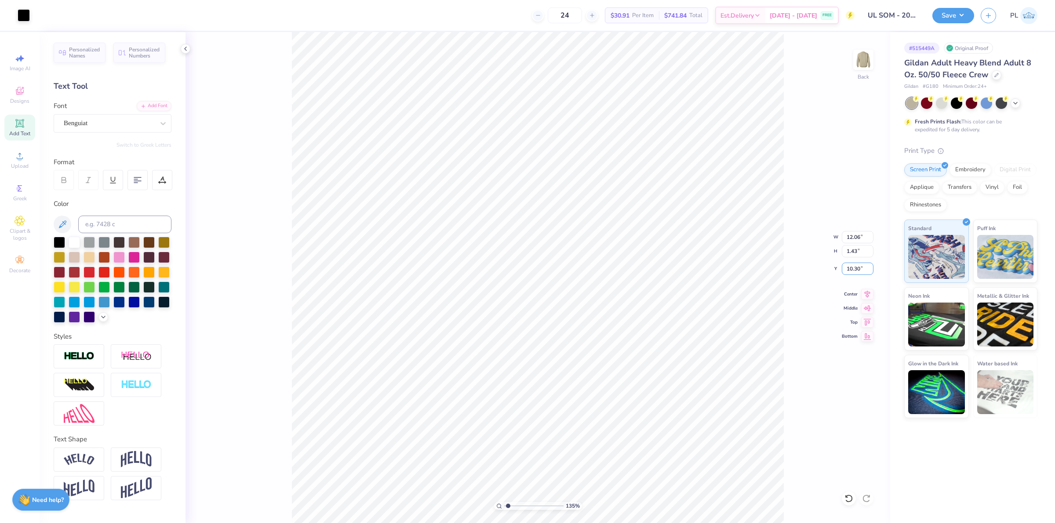
click at [859, 268] on input "10.30" at bounding box center [857, 269] width 32 height 12
type input "10.25"
type input "1.35199929428787"
drag, startPoint x: 843, startPoint y: 270, endPoint x: 862, endPoint y: 268, distance: 19.0
click at [862, 268] on input "10.25" at bounding box center [857, 269] width 32 height 12
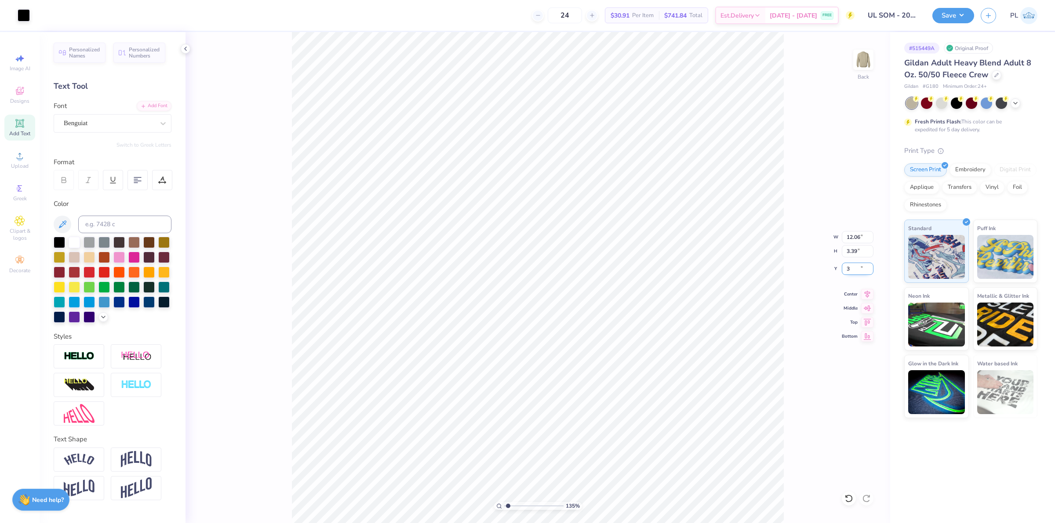
type input "3"
type input "1.35199929428787"
type input "3.00"
drag, startPoint x: 844, startPoint y: 236, endPoint x: 864, endPoint y: 233, distance: 20.4
click at [864, 233] on input "12.06" at bounding box center [857, 237] width 32 height 12
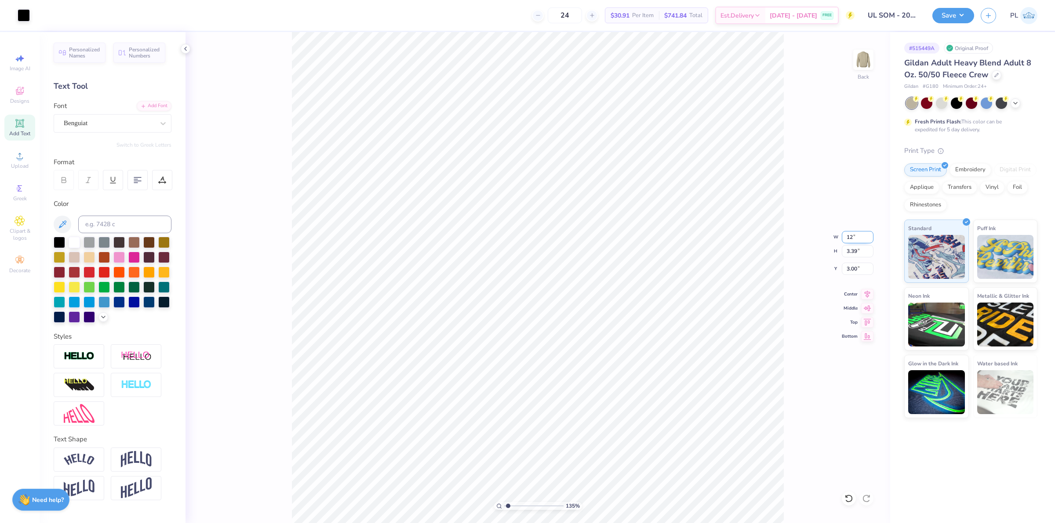
type input "12"
type input "1.35199929428787"
type input "12.00"
type input "3.37"
type input "3.01"
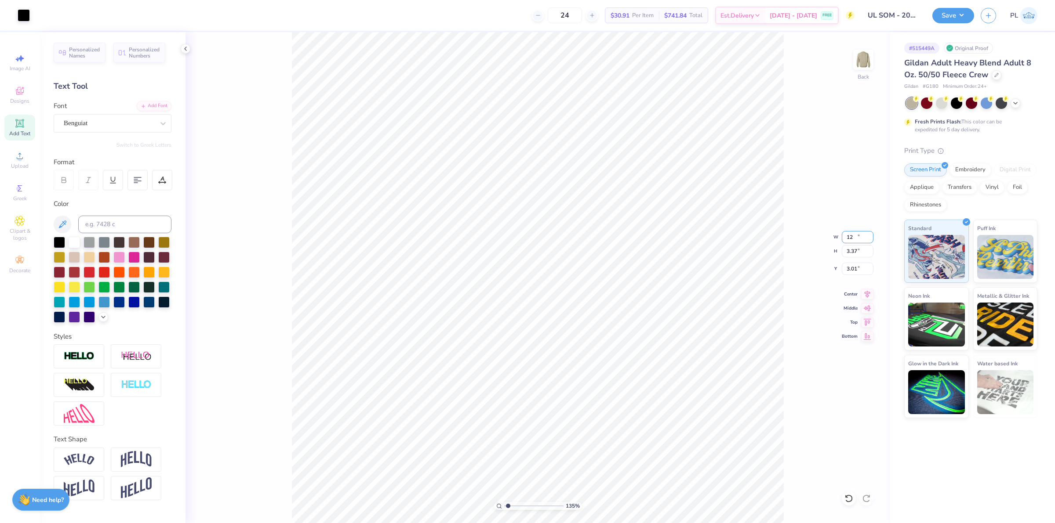
type input "1"
type input "11"
type input "1.35199929428787"
type input "11.00"
type input "3.09"
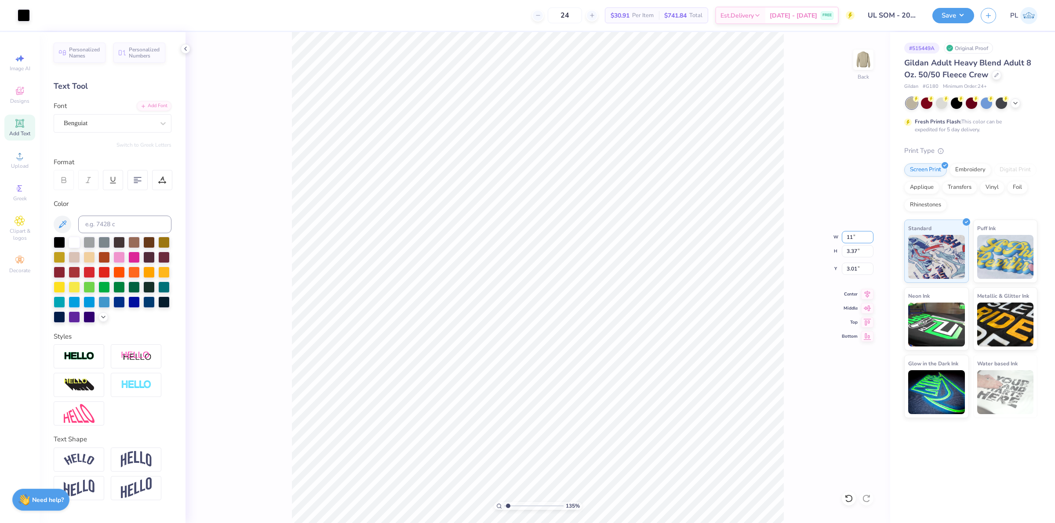
type input "3.15"
type input "1"
drag, startPoint x: 847, startPoint y: 239, endPoint x: 860, endPoint y: 236, distance: 14.0
click at [860, 236] on input "11.00" at bounding box center [857, 237] width 32 height 12
type input "10.00"
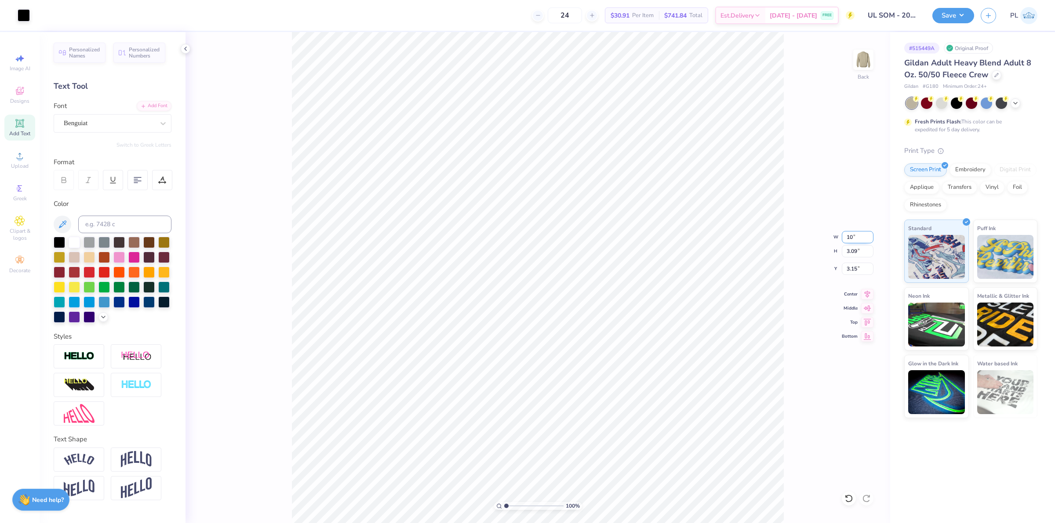
type input "2.81"
type input "3.29"
type input "1.45526442499465"
drag, startPoint x: 844, startPoint y: 269, endPoint x: 857, endPoint y: 265, distance: 14.0
click at [857, 265] on input "3.29" at bounding box center [857, 269] width 32 height 12
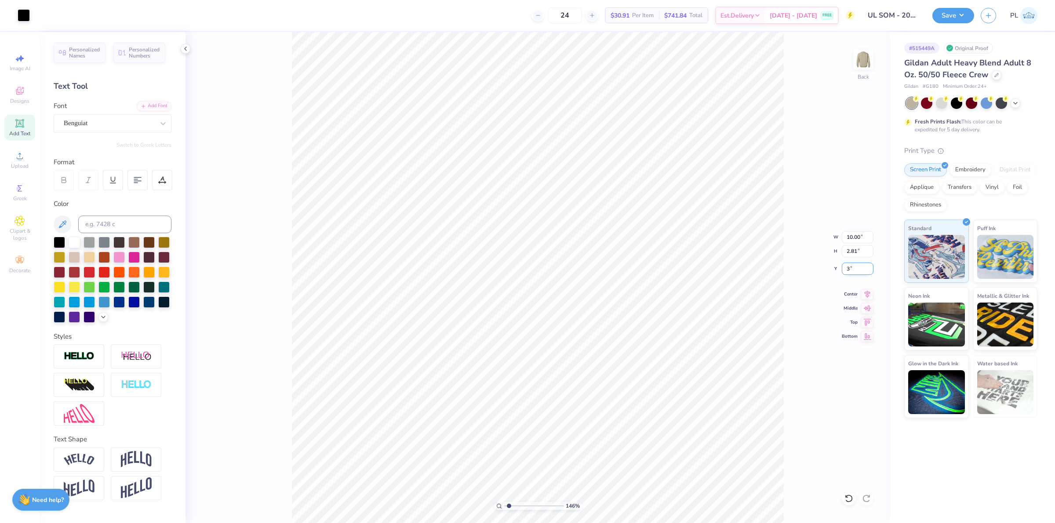
type input "3"
type input "1.45526442499465"
type input "3.00"
type input "1.45526442499465"
type input "0.27"
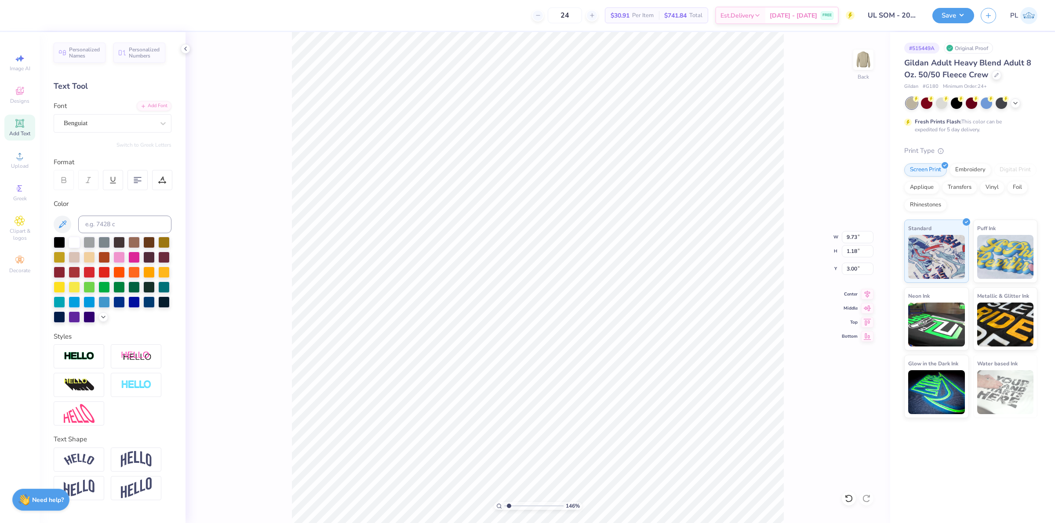
type input "0.13"
type input "1.45526442499465"
type input "2.05"
type input "0.49"
type input "4.33"
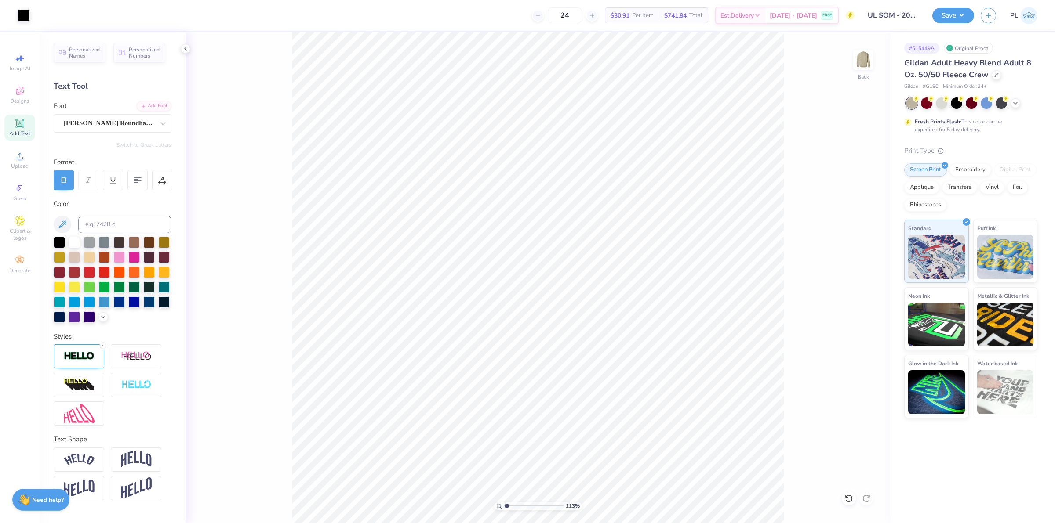
type input "1"
click at [943, 12] on button "Save" at bounding box center [953, 14] width 42 height 15
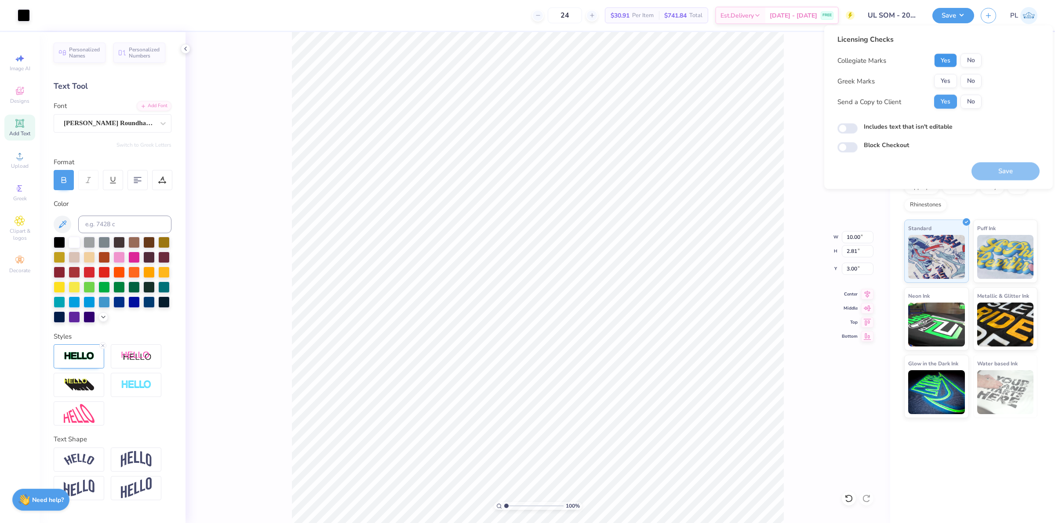
click at [952, 58] on button "Yes" at bounding box center [945, 61] width 23 height 14
click at [967, 77] on button "No" at bounding box center [970, 81] width 21 height 14
click at [908, 127] on label "Includes text that isn't editable" at bounding box center [907, 126] width 89 height 9
click at [857, 127] on input "Includes text that isn't editable" at bounding box center [847, 128] width 20 height 11
click at [928, 126] on label "Includes text that isn't editable" at bounding box center [907, 126] width 89 height 9
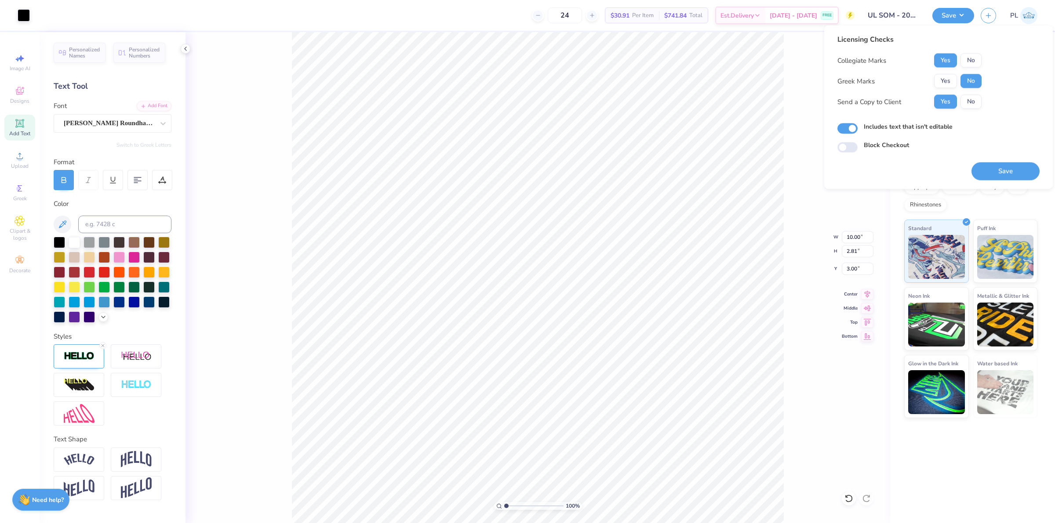
click at [857, 126] on input "Includes text that isn't editable" at bounding box center [847, 128] width 20 height 11
checkbox input "false"
click at [1007, 167] on button "Save" at bounding box center [1005, 172] width 68 height 18
